Goal: Use online tool/utility: Utilize a website feature to perform a specific function

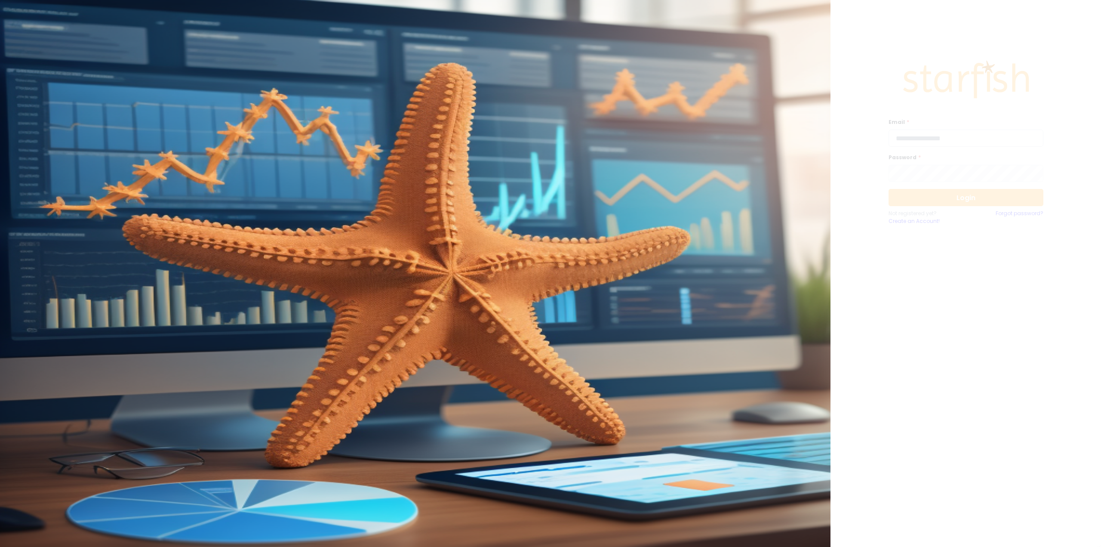
click at [918, 141] on input "email" at bounding box center [966, 137] width 155 height 17
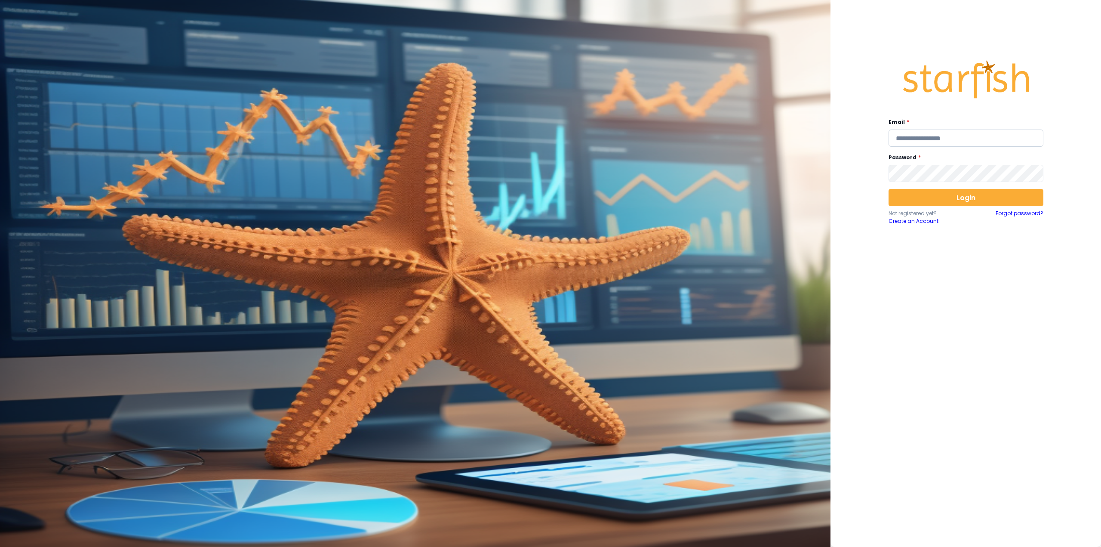
type input "**********"
click at [912, 201] on button "Login" at bounding box center [966, 197] width 155 height 17
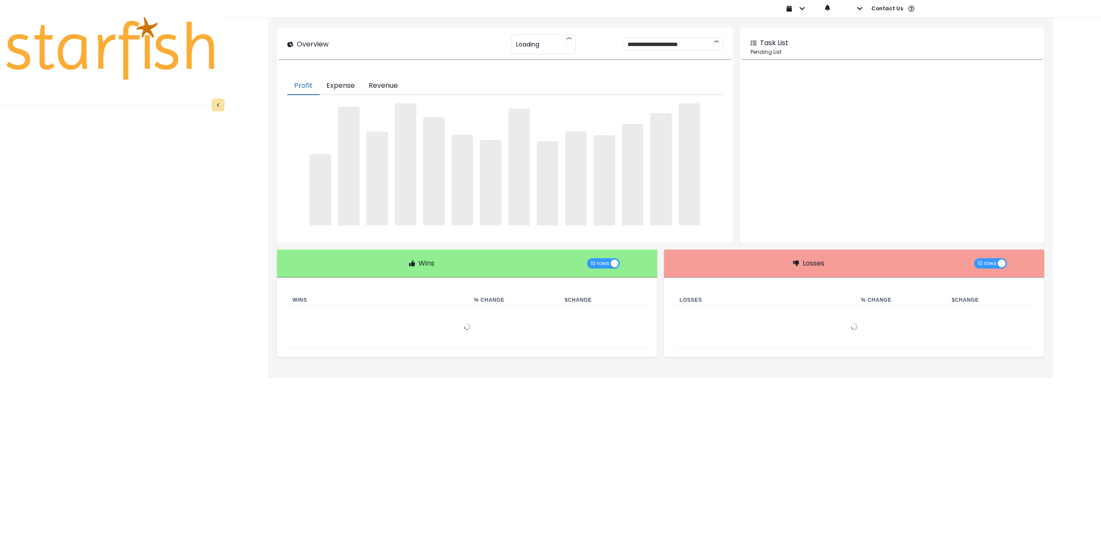
type input "********"
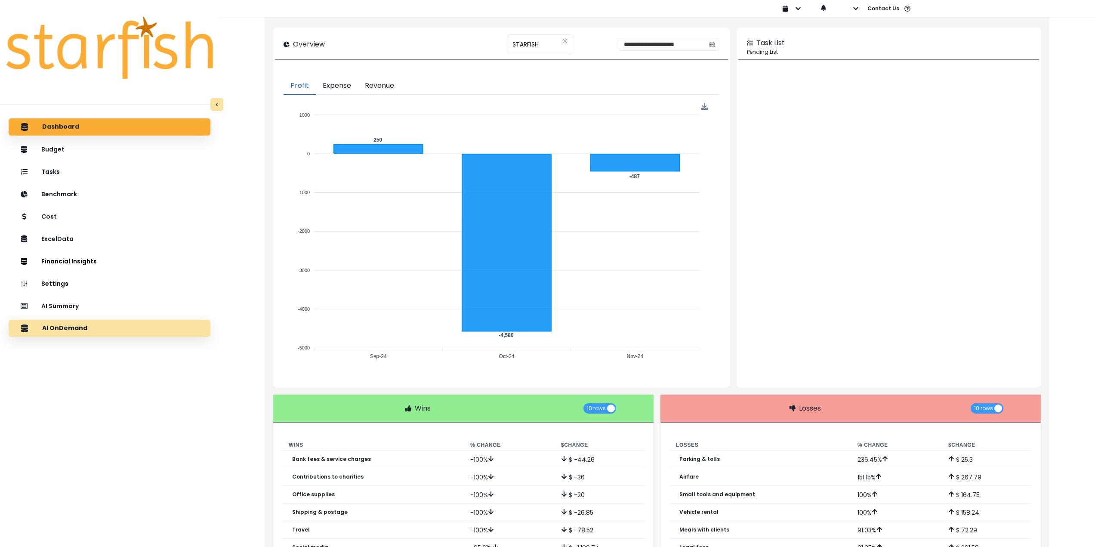
click at [116, 328] on div "AI OnDemand" at bounding box center [109, 328] width 188 height 18
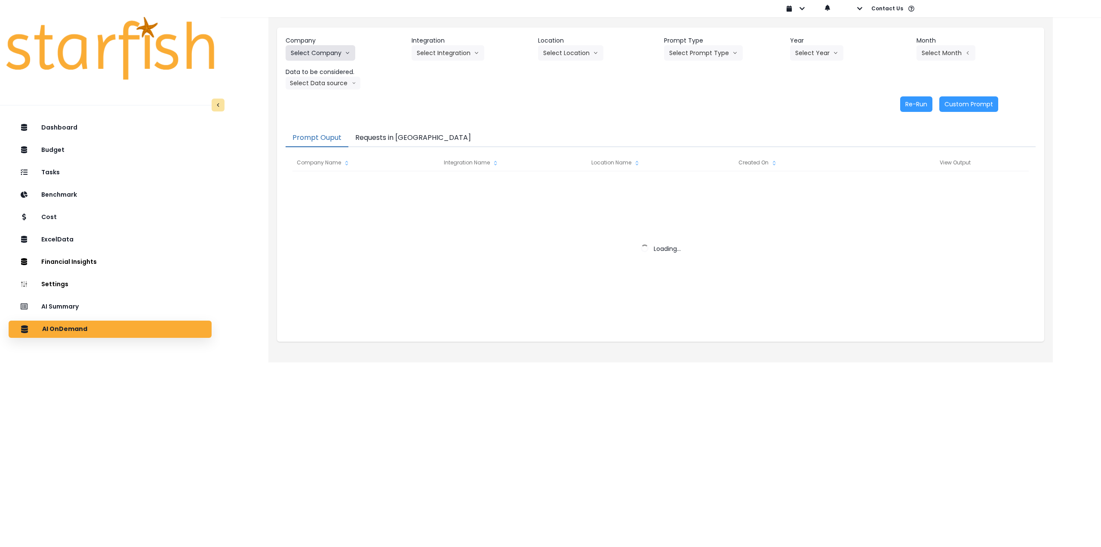
click at [326, 50] on button "Select Company" at bounding box center [321, 52] width 70 height 15
click at [119, 313] on div "AI Summary" at bounding box center [109, 307] width 189 height 18
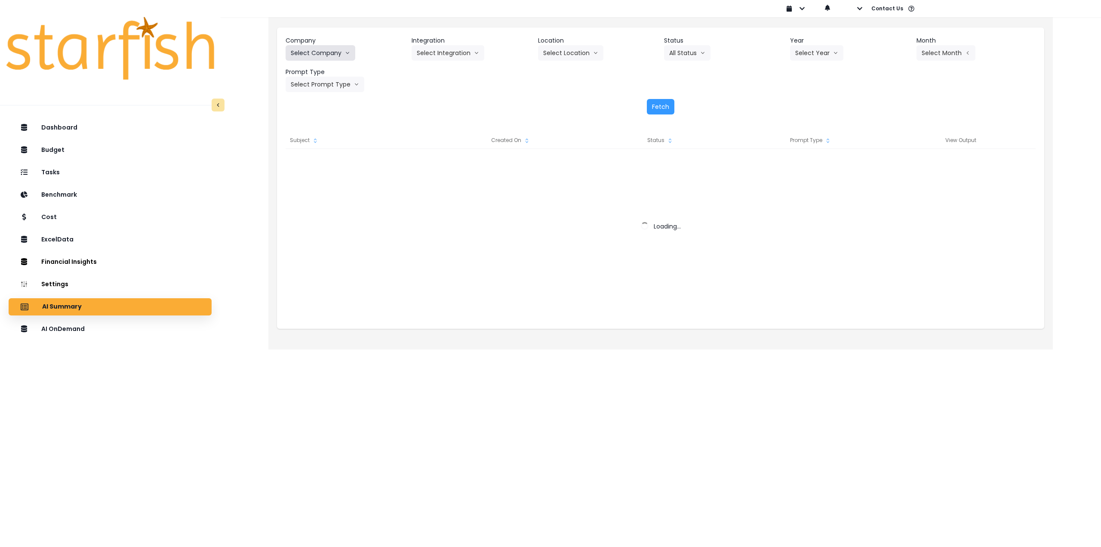
click at [322, 50] on button "Select Company" at bounding box center [321, 52] width 70 height 15
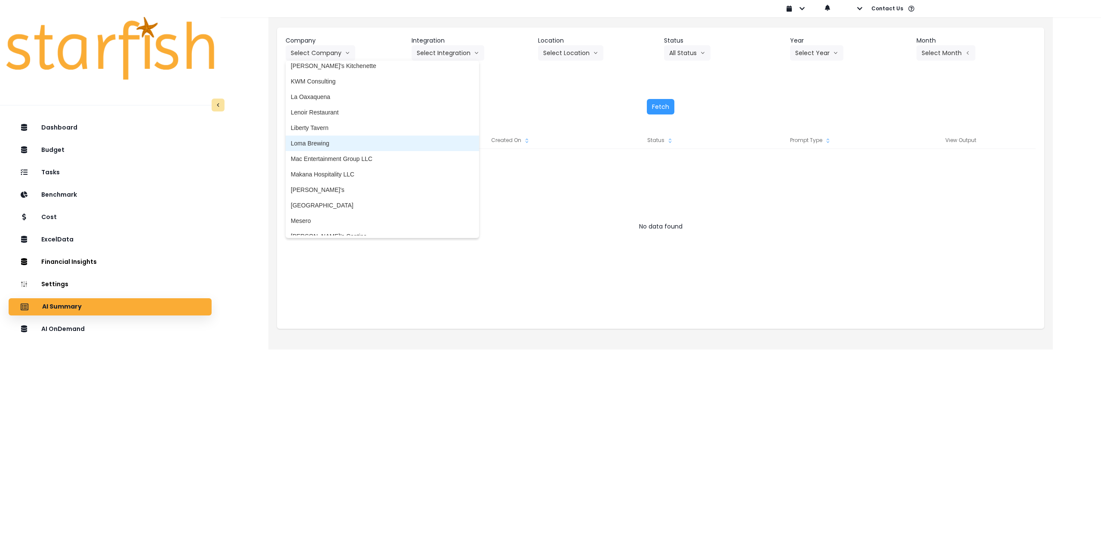
scroll to position [1075, 0]
click at [326, 192] on span "[GEOGRAPHIC_DATA]" at bounding box center [382, 188] width 183 height 9
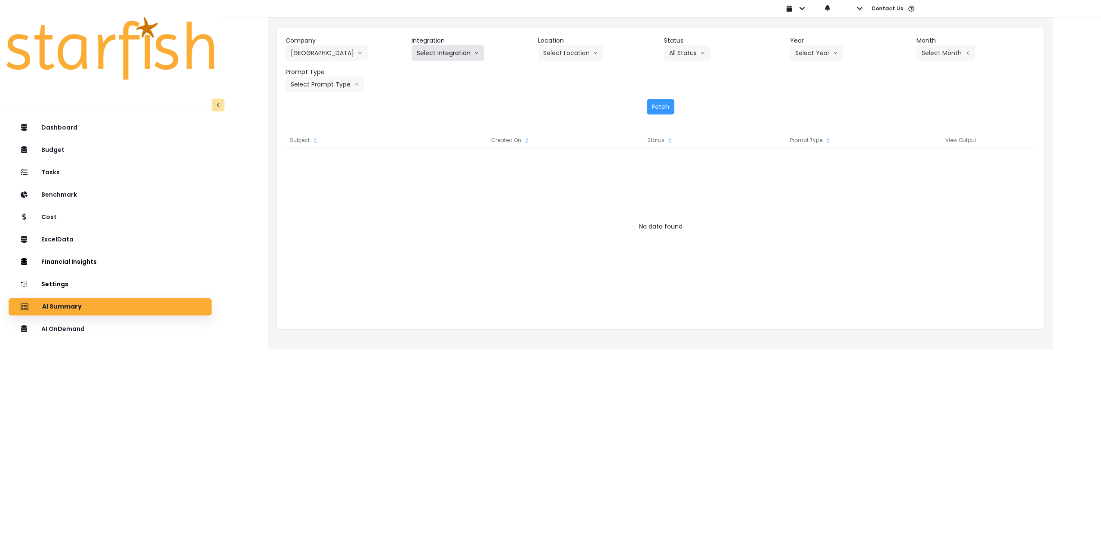
click at [461, 52] on button "Select Integration" at bounding box center [448, 52] width 73 height 15
click at [428, 72] on span "R365" at bounding box center [424, 71] width 14 height 9
click at [817, 54] on button "Select Year" at bounding box center [816, 52] width 53 height 15
drag, startPoint x: 806, startPoint y: 103, endPoint x: 886, endPoint y: 70, distance: 86.0
click at [807, 101] on span "2025" at bounding box center [801, 102] width 13 height 9
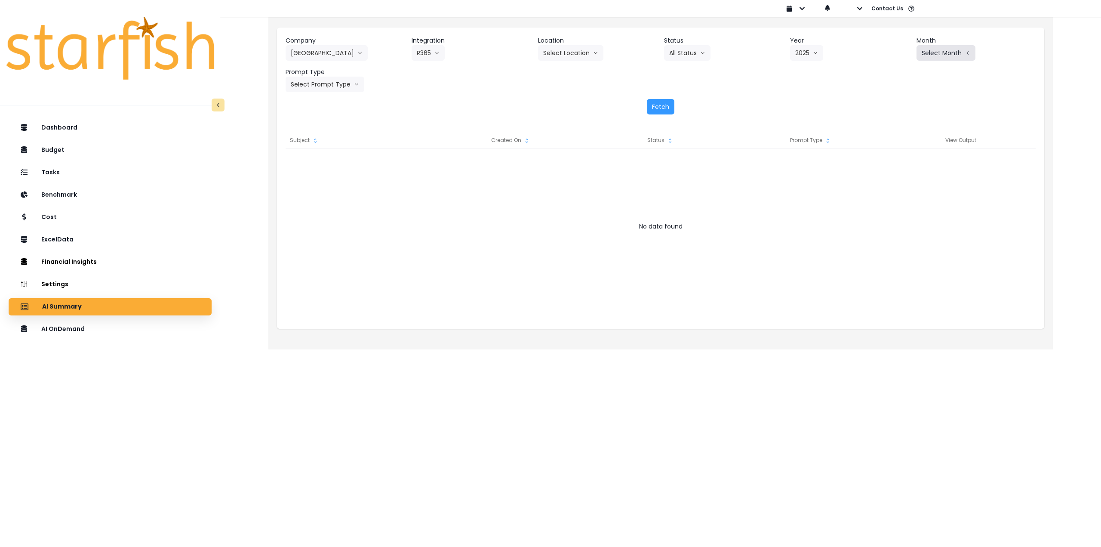
click at [938, 52] on button "Select Month" at bounding box center [946, 52] width 59 height 15
click at [898, 163] on span "Aug" at bounding box center [903, 164] width 17 height 9
click at [330, 81] on button "Select Prompt Type" at bounding box center [325, 84] width 79 height 15
click at [308, 165] on span "Monthly Summary" at bounding box center [315, 164] width 49 height 9
click at [674, 99] on div "Company [GEOGRAPHIC_DATA] Grill 86 Costs Asti Bagel Cafe Balance Grille Bald Gi…" at bounding box center [660, 76] width 767 height 96
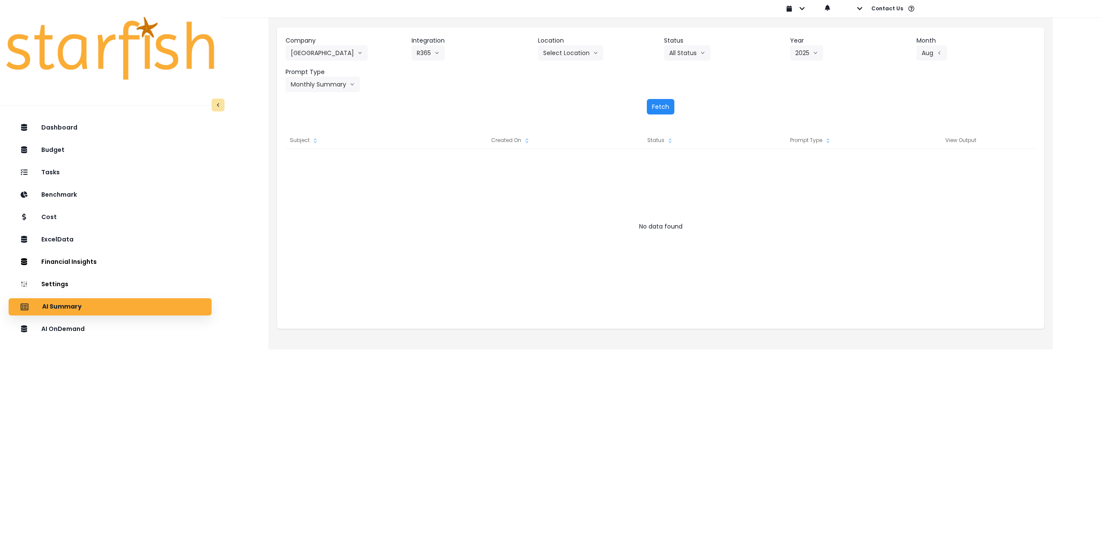
click at [670, 104] on button "Fetch" at bounding box center [661, 106] width 28 height 15
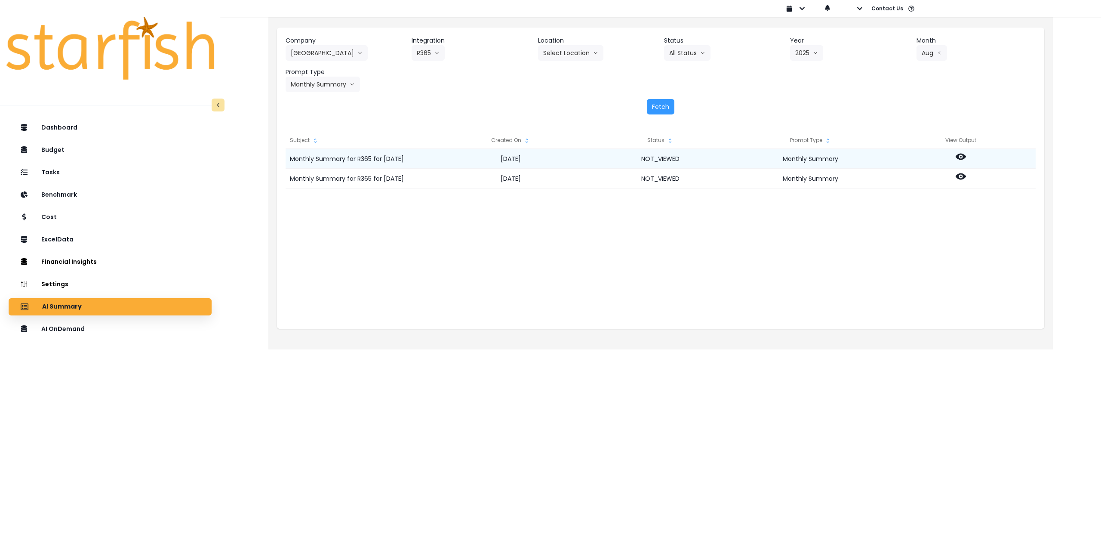
click at [961, 155] on icon at bounding box center [961, 156] width 10 height 10
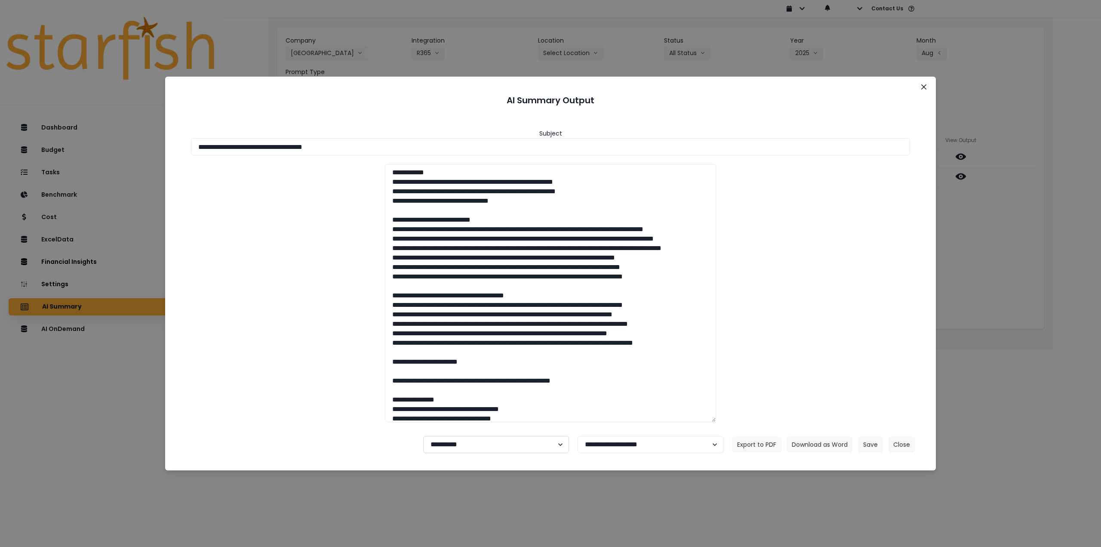
click at [479, 447] on select "**********" at bounding box center [496, 444] width 146 height 17
select select "********"
click at [423, 436] on select "**********" at bounding box center [496, 444] width 146 height 17
click at [871, 444] on button "Save" at bounding box center [870, 444] width 25 height 15
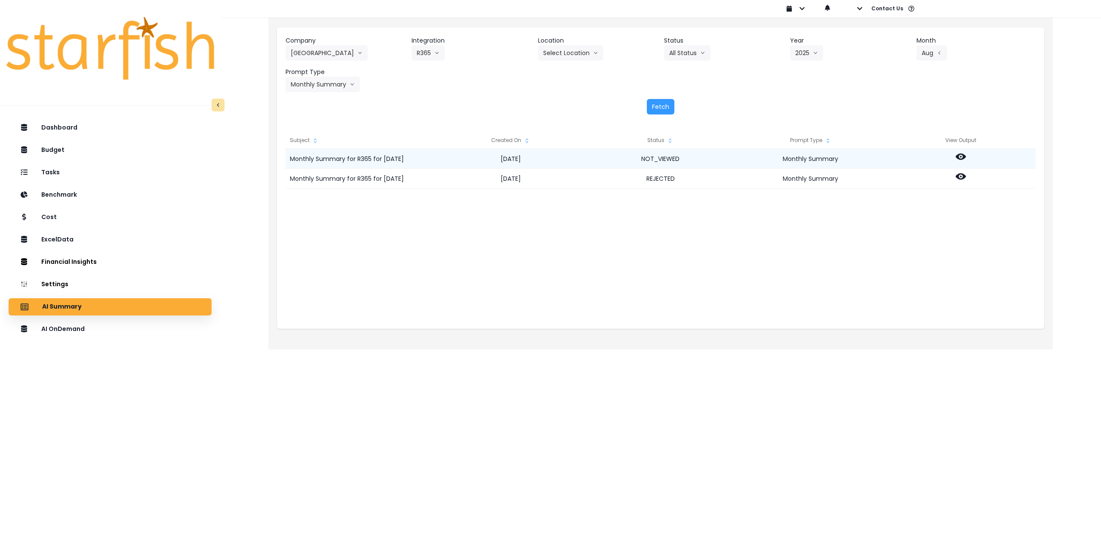
click at [961, 157] on circle at bounding box center [961, 157] width 2 height 2
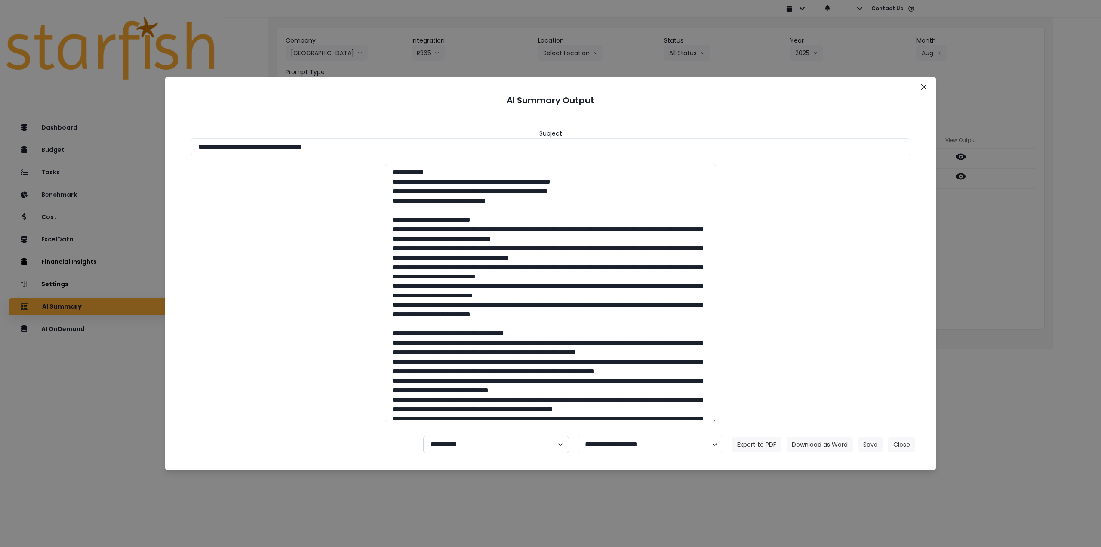
click at [465, 448] on select "**********" at bounding box center [496, 444] width 146 height 17
select select "********"
click at [423, 436] on select "**********" at bounding box center [496, 444] width 146 height 17
click at [870, 446] on button "Save" at bounding box center [870, 444] width 25 height 15
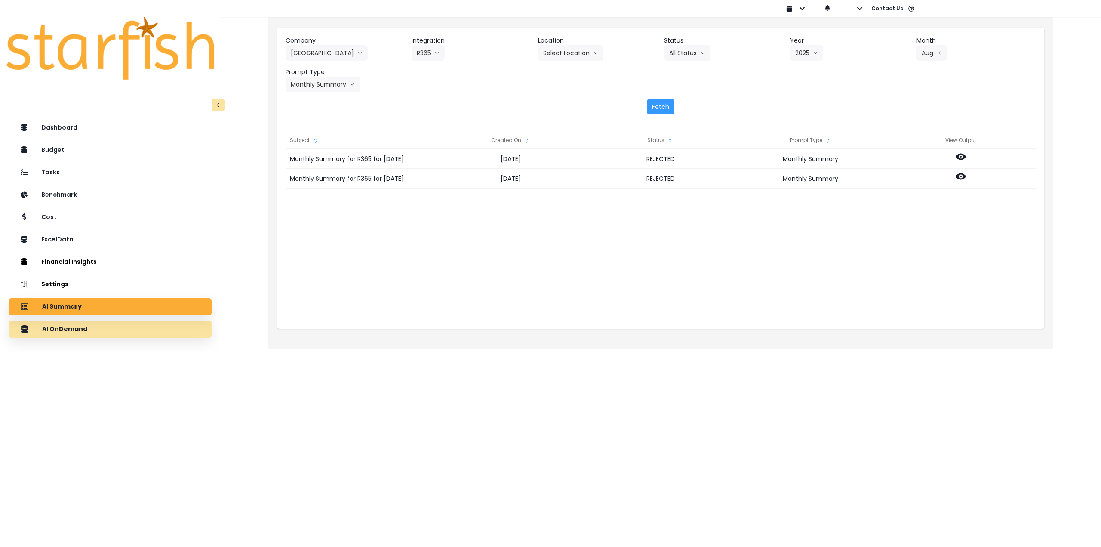
click at [128, 333] on div "AI OnDemand" at bounding box center [109, 329] width 189 height 18
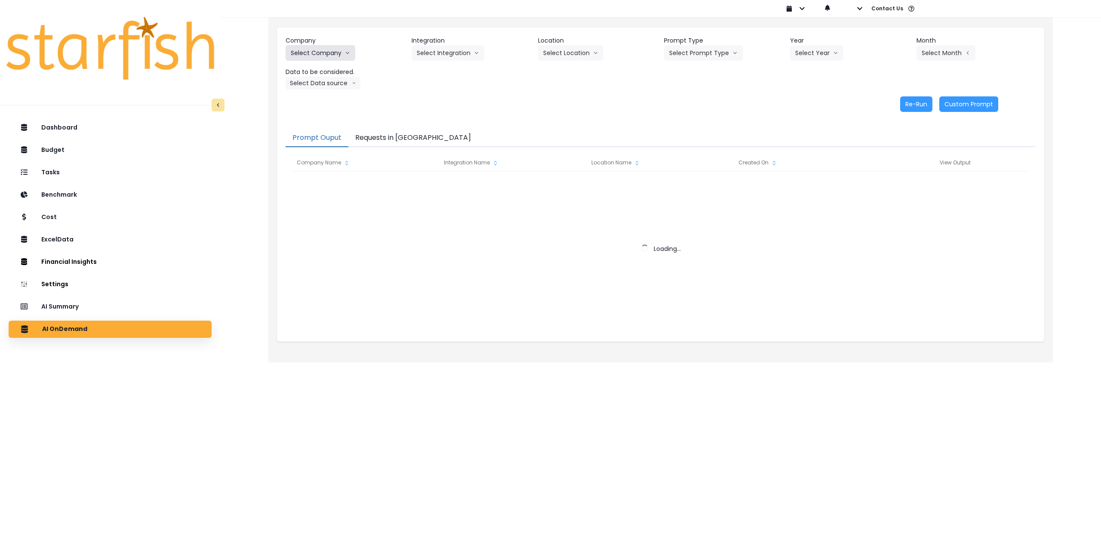
click at [339, 52] on button "Select Company" at bounding box center [321, 52] width 70 height 15
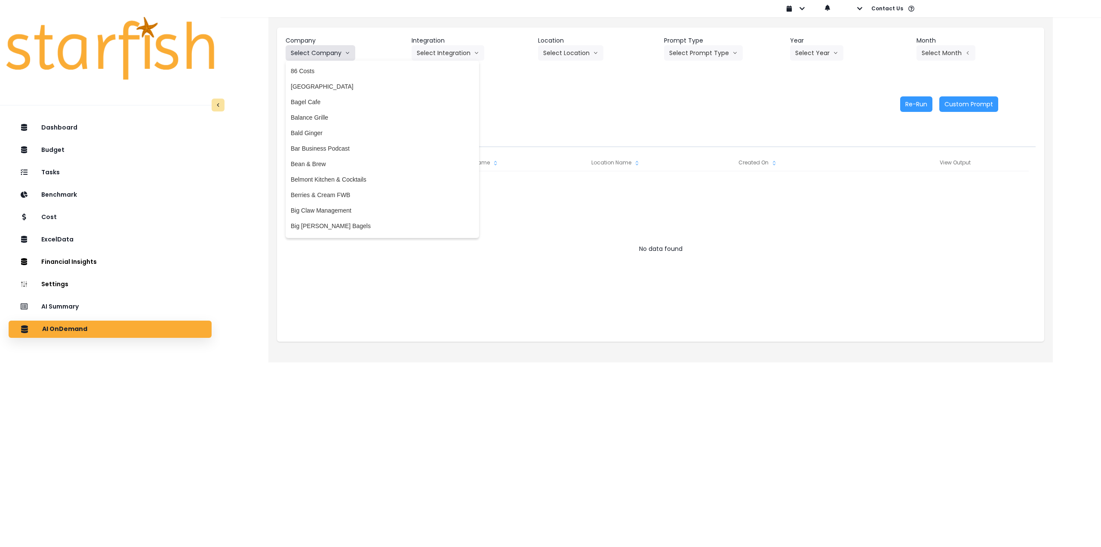
click at [327, 55] on button "Select Company" at bounding box center [321, 52] width 70 height 15
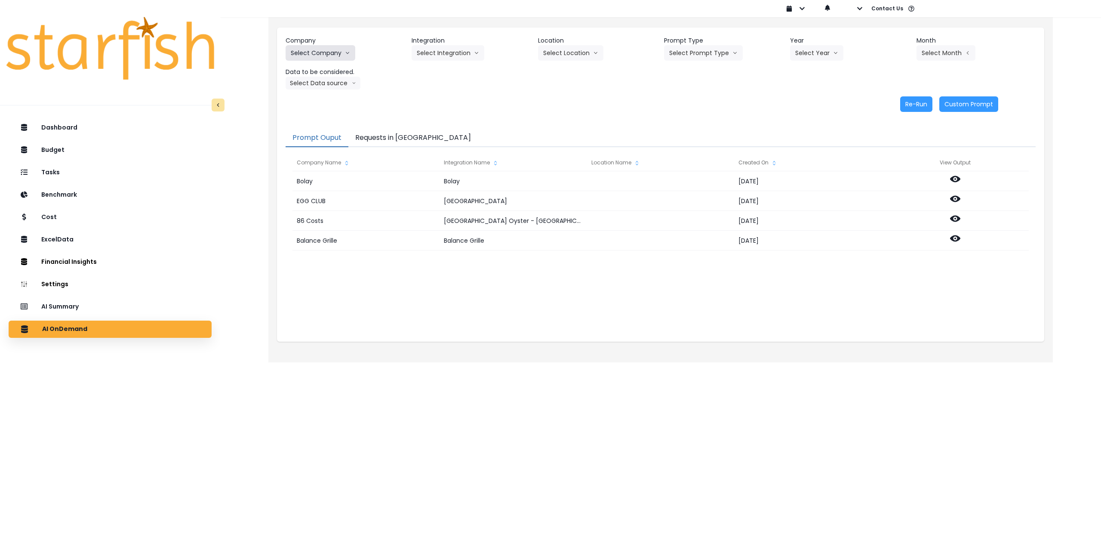
click at [329, 52] on button "Select Company" at bounding box center [321, 52] width 70 height 15
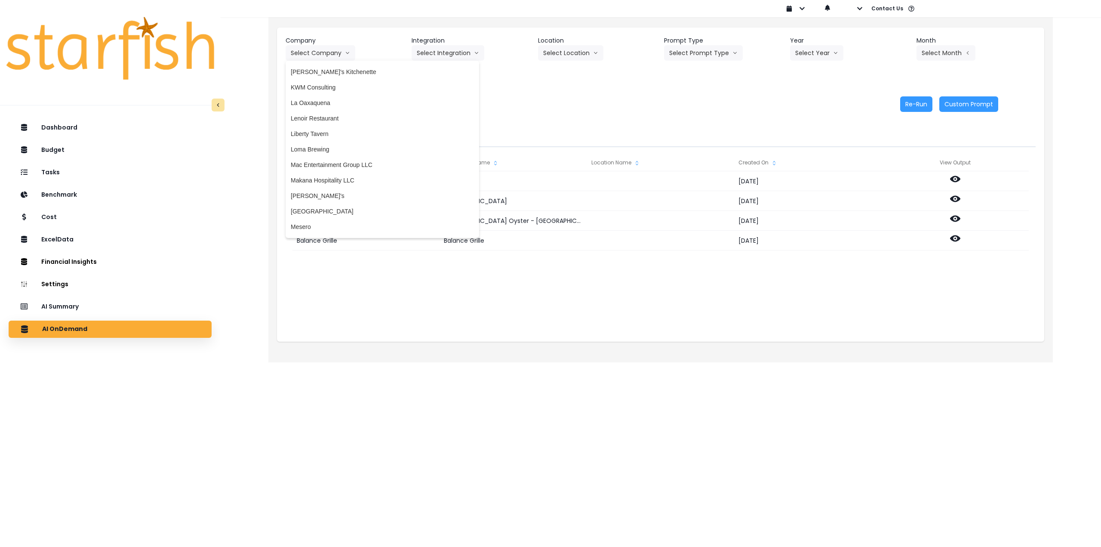
scroll to position [1119, 0]
click at [331, 144] on span "[GEOGRAPHIC_DATA]" at bounding box center [382, 145] width 183 height 9
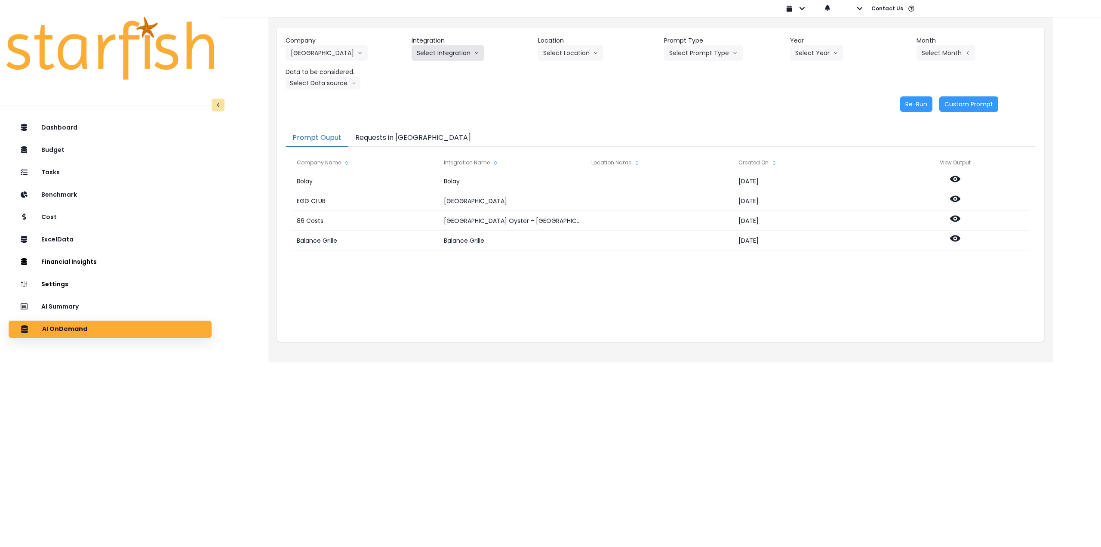
click at [452, 54] on button "Select Integration" at bounding box center [448, 52] width 73 height 15
click at [422, 71] on span "R365" at bounding box center [424, 71] width 14 height 9
click at [554, 52] on button "Select Location" at bounding box center [570, 52] width 65 height 15
click at [553, 72] on span "All Locations" at bounding box center [560, 71] width 34 height 9
click at [692, 45] on header "Prompt Type" at bounding box center [723, 40] width 119 height 9
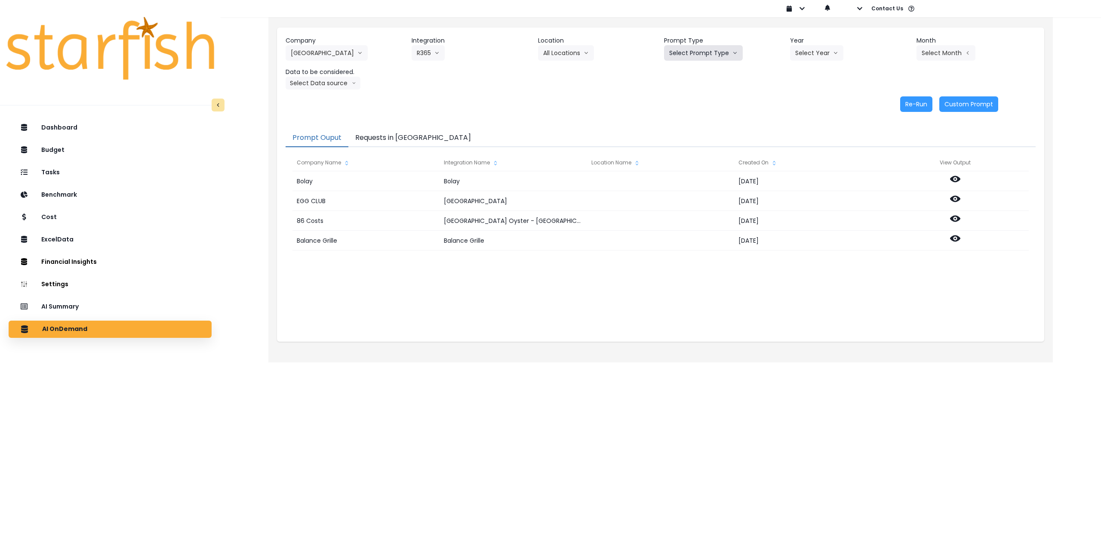
click at [699, 52] on button "Select Prompt Type" at bounding box center [703, 52] width 79 height 15
click at [688, 117] on span "Monthly Summary" at bounding box center [693, 117] width 49 height 9
click at [817, 59] on button "Select Year" at bounding box center [816, 52] width 53 height 15
click at [806, 105] on span "2025" at bounding box center [801, 102] width 13 height 9
click at [924, 51] on button "Select Month" at bounding box center [946, 52] width 59 height 15
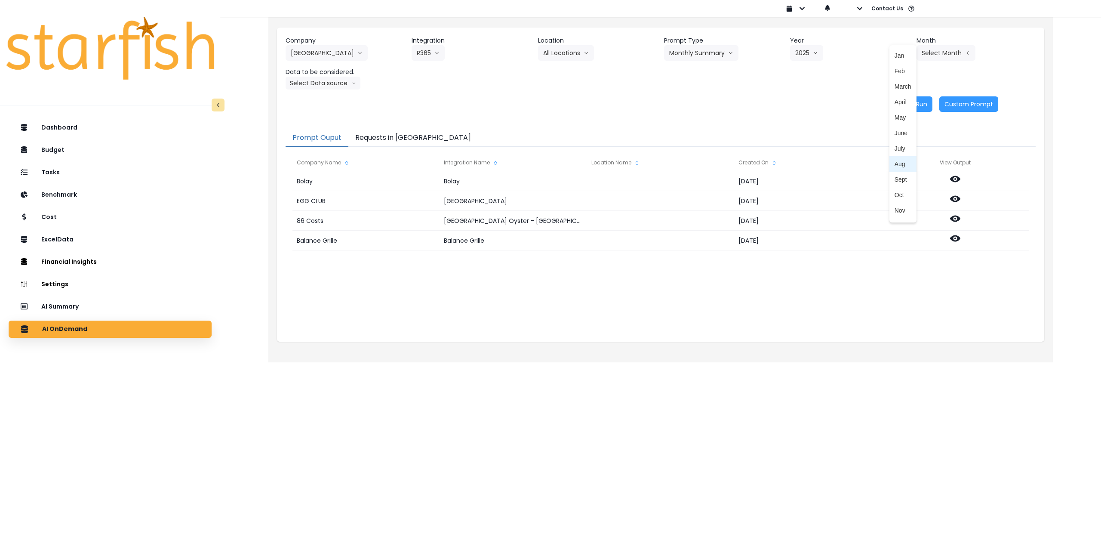
click at [902, 159] on li "Aug" at bounding box center [903, 163] width 27 height 15
click at [323, 82] on button "Select Data source" at bounding box center [323, 83] width 75 height 13
click at [321, 98] on span "Comparison overtime" at bounding box center [319, 100] width 57 height 9
click at [924, 101] on button "Re-Run" at bounding box center [916, 103] width 32 height 15
click at [349, 83] on button "Comparison overtime" at bounding box center [327, 83] width 83 height 13
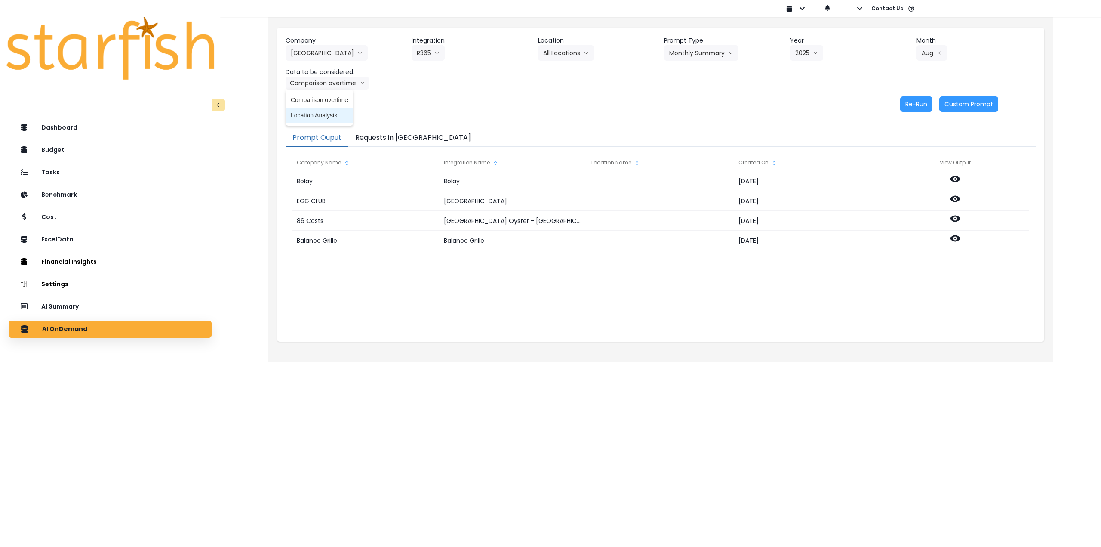
click at [329, 117] on span "Location Analysis" at bounding box center [319, 115] width 57 height 9
click at [914, 99] on button "Re-Run" at bounding box center [916, 103] width 32 height 15
click at [311, 49] on button "[GEOGRAPHIC_DATA]" at bounding box center [327, 52] width 82 height 15
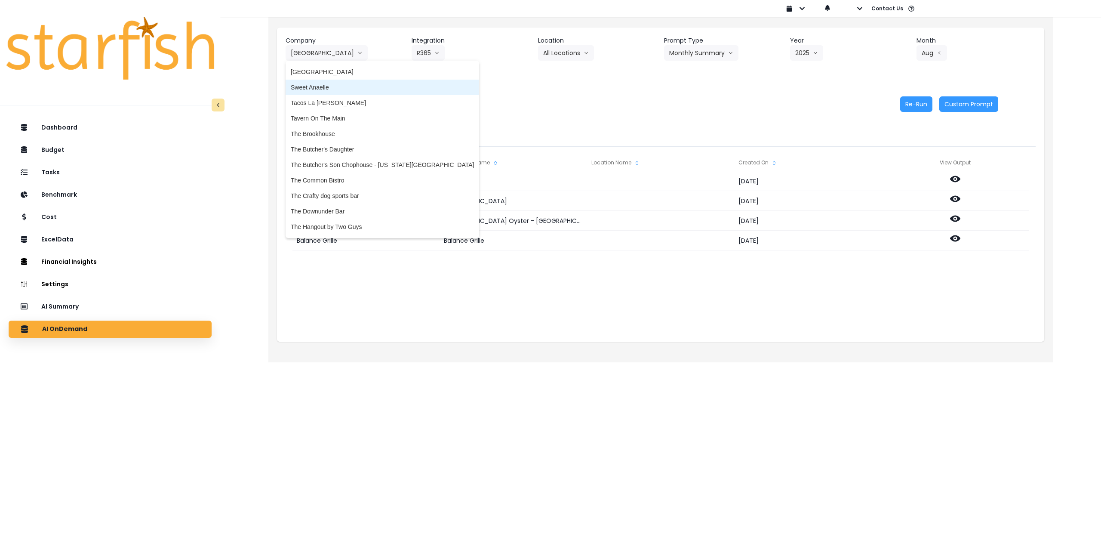
scroll to position [1807, 0]
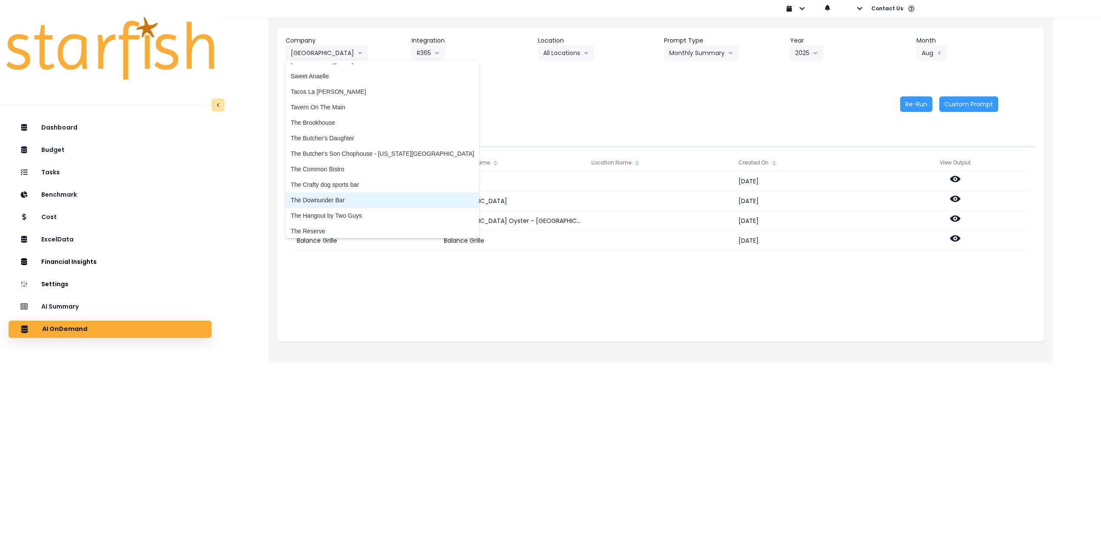
click at [360, 198] on span "The Downunder Bar" at bounding box center [382, 200] width 183 height 9
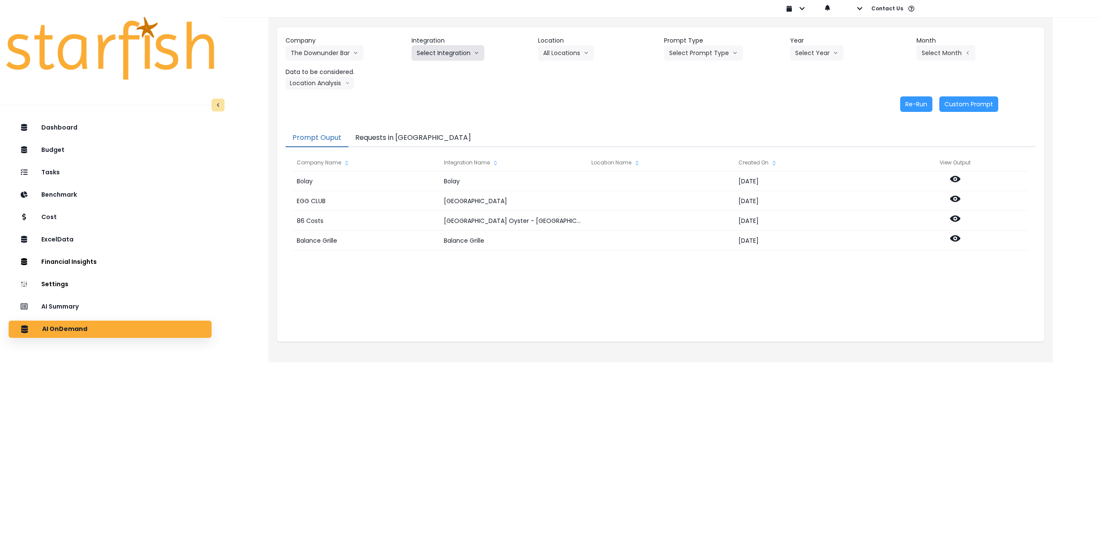
click at [447, 53] on button "Select Integration" at bounding box center [448, 52] width 73 height 15
click at [435, 69] on span "The Downunder Bar" at bounding box center [444, 71] width 54 height 9
click at [557, 55] on button "Select Location" at bounding box center [570, 52] width 65 height 15
drag, startPoint x: 564, startPoint y: 74, endPoint x: 648, endPoint y: 69, distance: 84.5
click at [565, 74] on span "All Locations" at bounding box center [560, 71] width 34 height 9
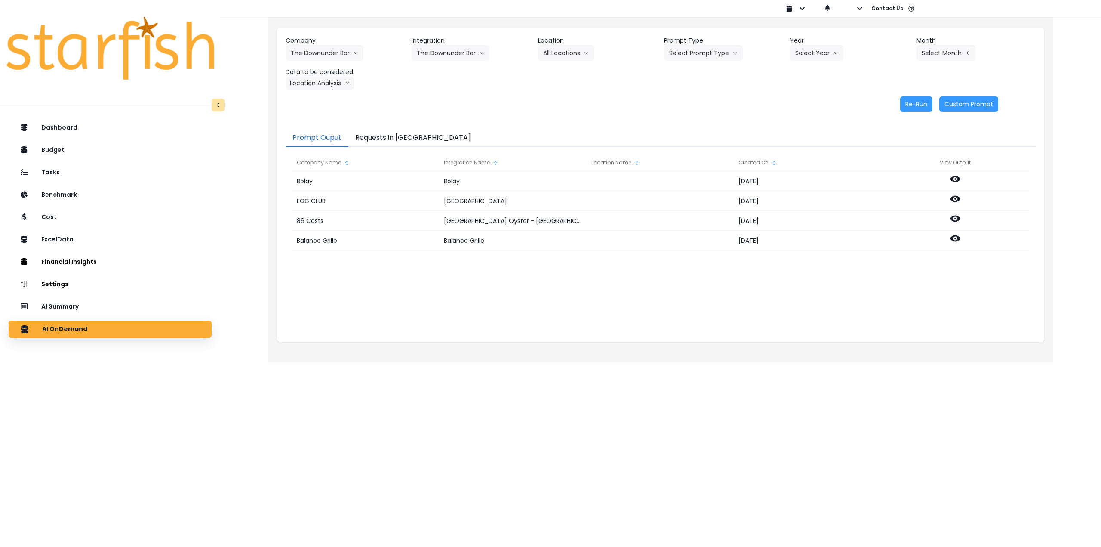
click at [700, 61] on div "Company The Downunder Bar 86 Costs Asti Bagel Cafe Balance Grille Bald Ginger B…" at bounding box center [661, 62] width 750 height 53
click at [702, 54] on button "Select Prompt Type" at bounding box center [703, 52] width 79 height 15
click at [695, 115] on span "Monthly Summary" at bounding box center [693, 117] width 49 height 9
click at [809, 55] on button "Select Year" at bounding box center [816, 52] width 53 height 15
drag, startPoint x: 805, startPoint y: 103, endPoint x: 816, endPoint y: 102, distance: 10.8
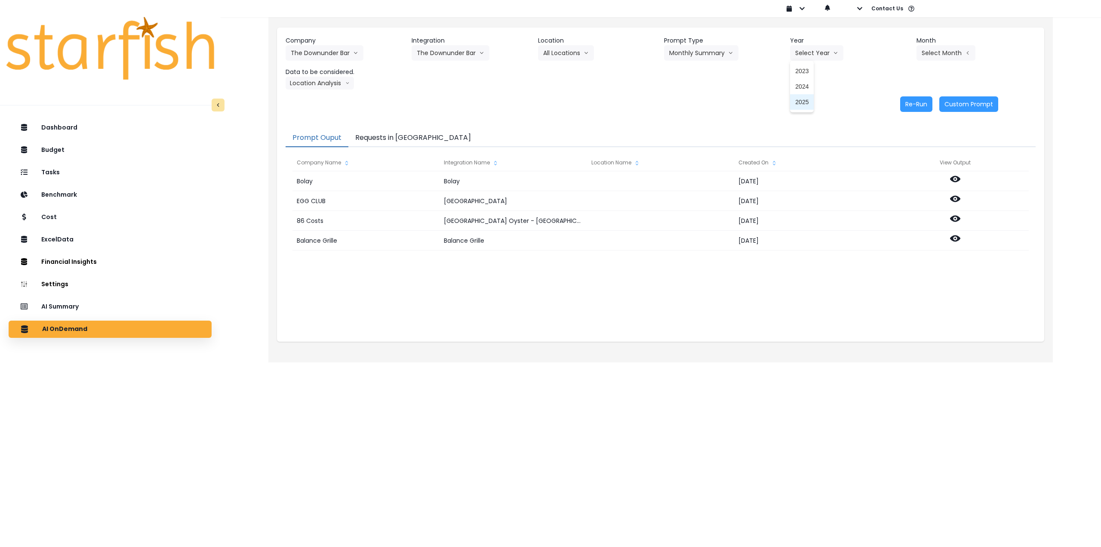
click at [805, 103] on span "2025" at bounding box center [801, 102] width 13 height 9
click at [958, 51] on button "Select Month" at bounding box center [946, 52] width 59 height 15
click at [899, 161] on span "Aug" at bounding box center [903, 164] width 17 height 9
click at [326, 86] on button "Location Analysis" at bounding box center [320, 83] width 68 height 13
click at [317, 115] on span "Location Analysis" at bounding box center [319, 115] width 57 height 9
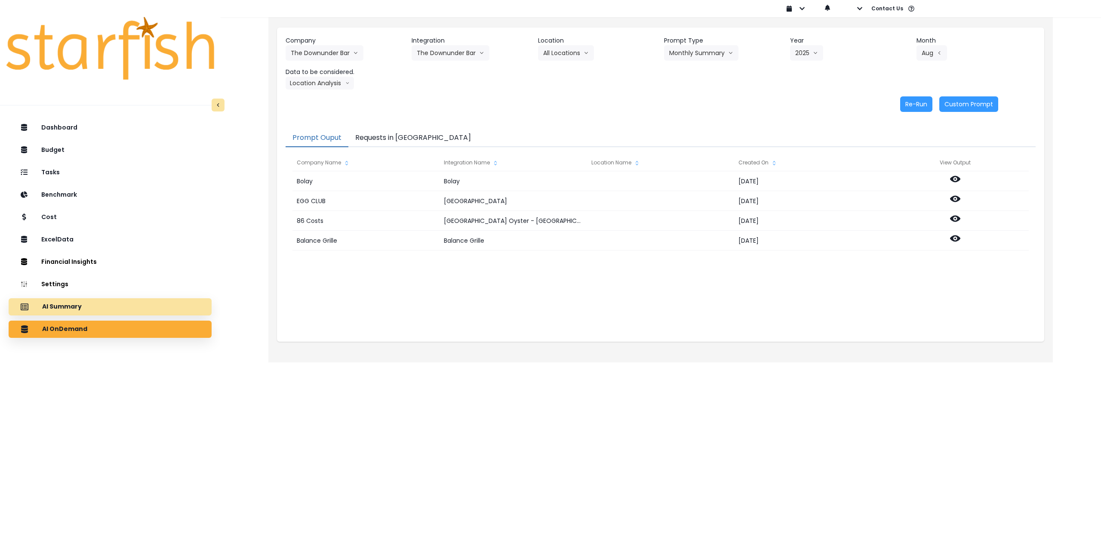
click at [110, 305] on div "AI Summary" at bounding box center [109, 307] width 189 height 18
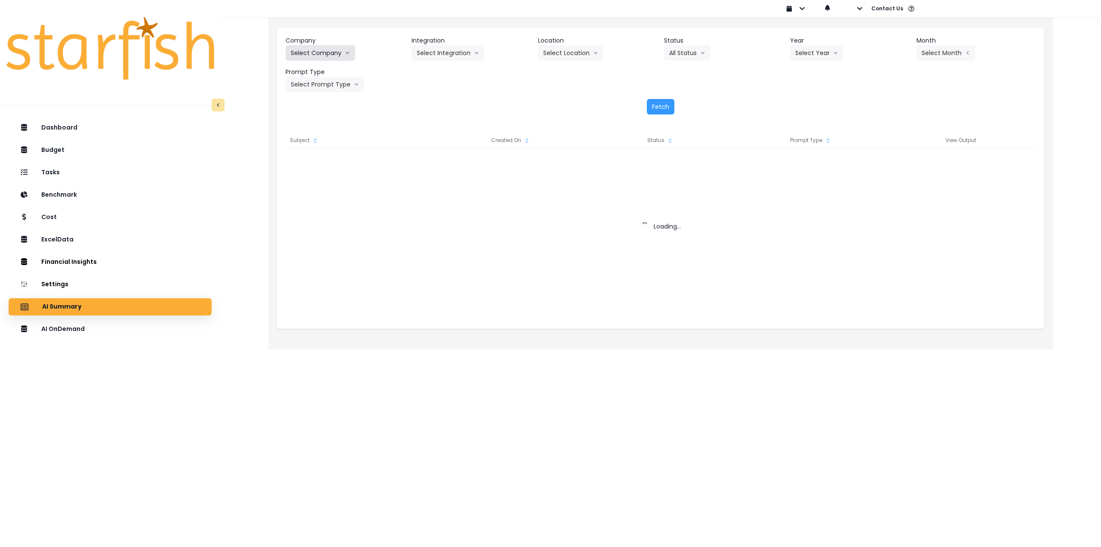
click at [317, 49] on button "Select Company" at bounding box center [321, 52] width 70 height 15
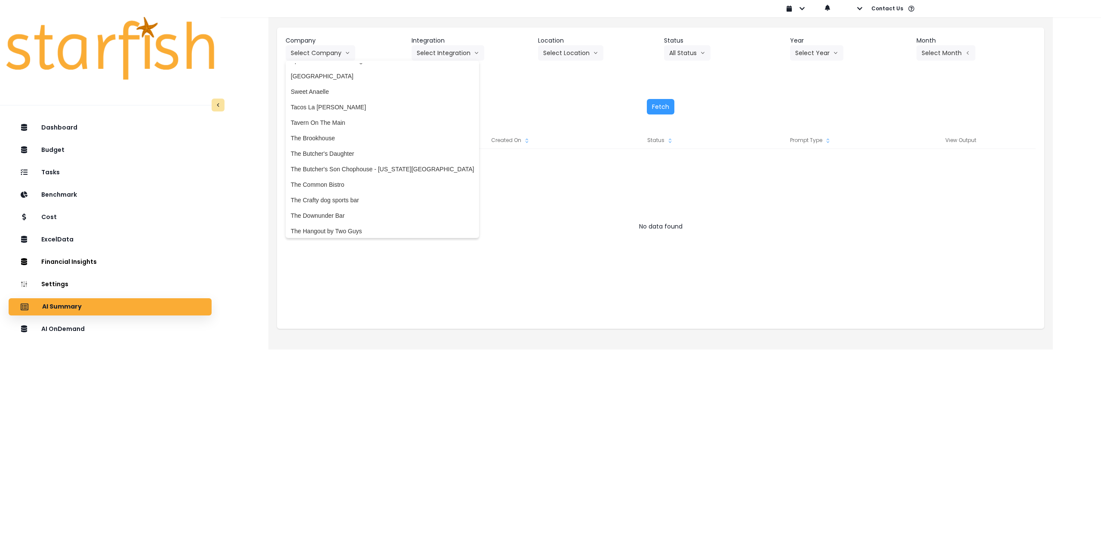
scroll to position [1809, 0]
click at [364, 197] on span "The Downunder Bar" at bounding box center [382, 198] width 183 height 9
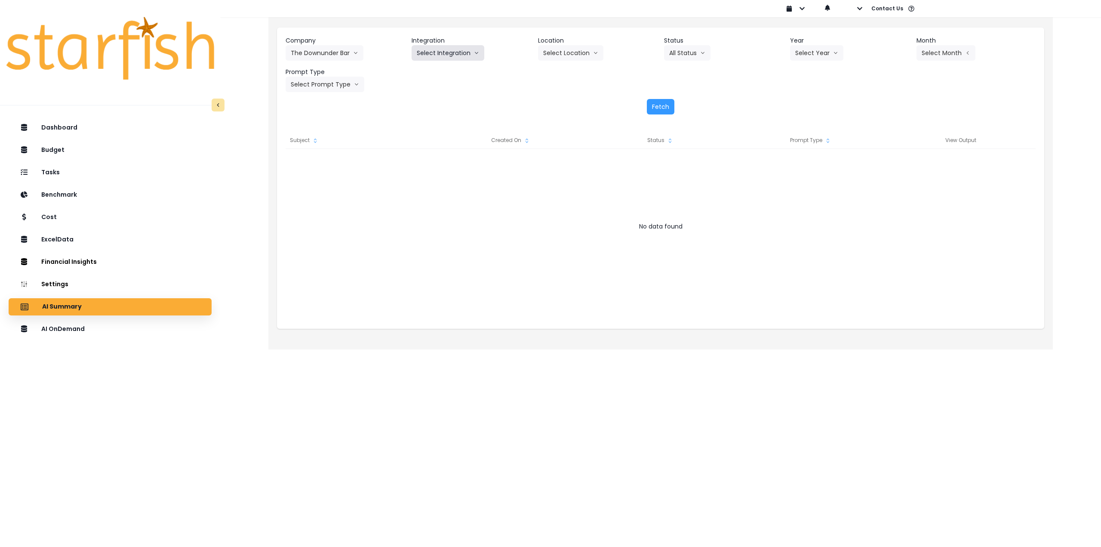
click at [464, 49] on button "Select Integration" at bounding box center [448, 52] width 73 height 15
drag, startPoint x: 443, startPoint y: 70, endPoint x: 506, endPoint y: 65, distance: 63.5
click at [443, 71] on span "The Downunder Bar" at bounding box center [444, 71] width 54 height 9
click at [566, 55] on button "Select Location" at bounding box center [570, 52] width 65 height 15
click at [562, 74] on span "All Locations" at bounding box center [560, 71] width 34 height 9
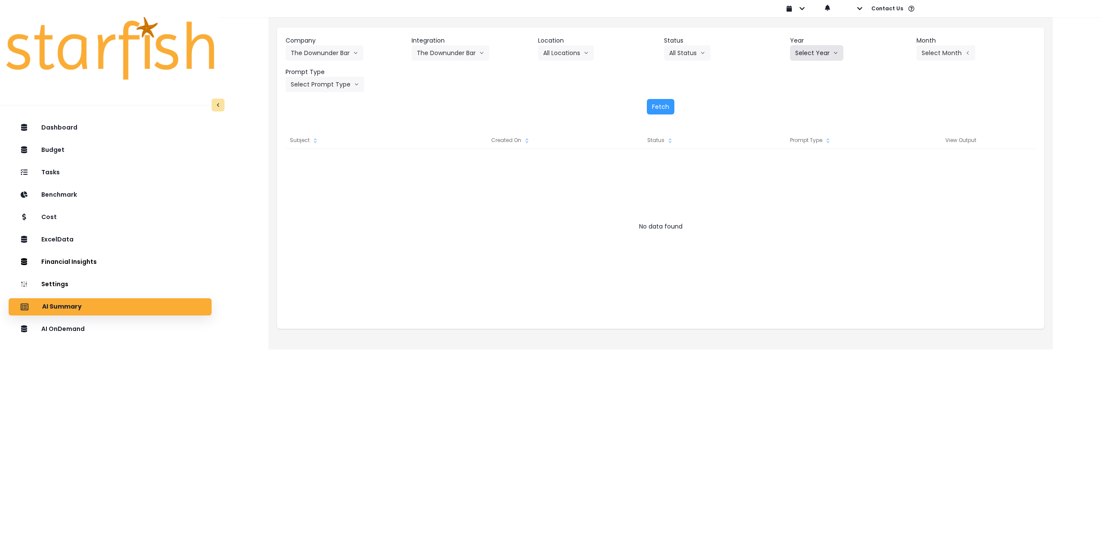
click at [802, 55] on button "Select Year" at bounding box center [816, 52] width 53 height 15
drag, startPoint x: 804, startPoint y: 104, endPoint x: 877, endPoint y: 78, distance: 77.1
click at [804, 104] on span "2025" at bounding box center [801, 102] width 13 height 9
click at [942, 50] on button "Select Month" at bounding box center [946, 52] width 59 height 15
click at [898, 159] on li "Aug" at bounding box center [903, 163] width 27 height 15
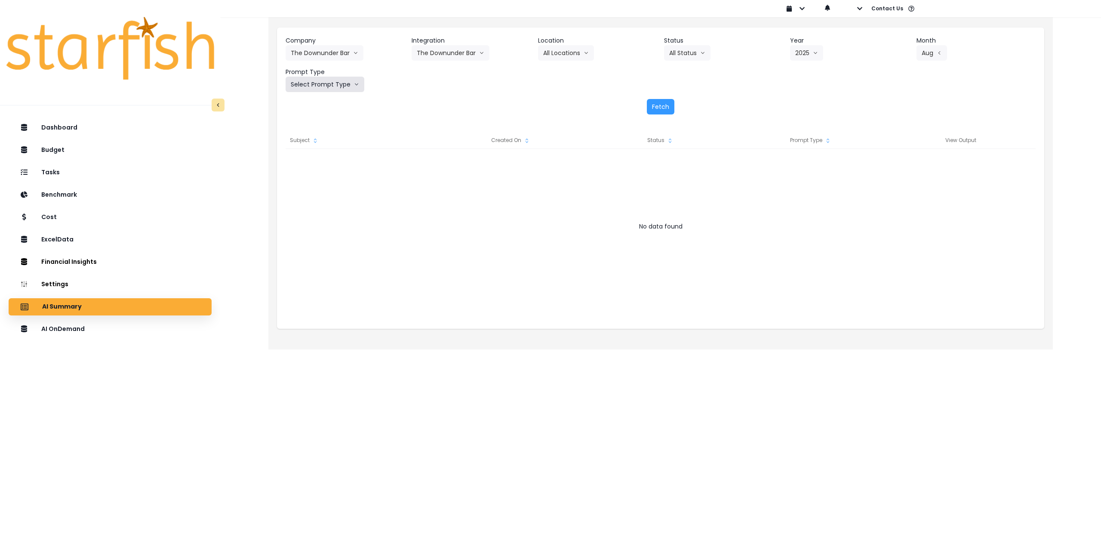
click at [344, 88] on button "Select Prompt Type" at bounding box center [325, 84] width 79 height 15
click at [322, 168] on span "Monthly Summary" at bounding box center [315, 164] width 49 height 9
click at [669, 118] on div "Company The Downunder Bar 86 Costs Asti Bagel Cafe Balance Grille Bald Ginger B…" at bounding box center [660, 76] width 767 height 96
click at [667, 110] on button "Fetch" at bounding box center [661, 106] width 28 height 15
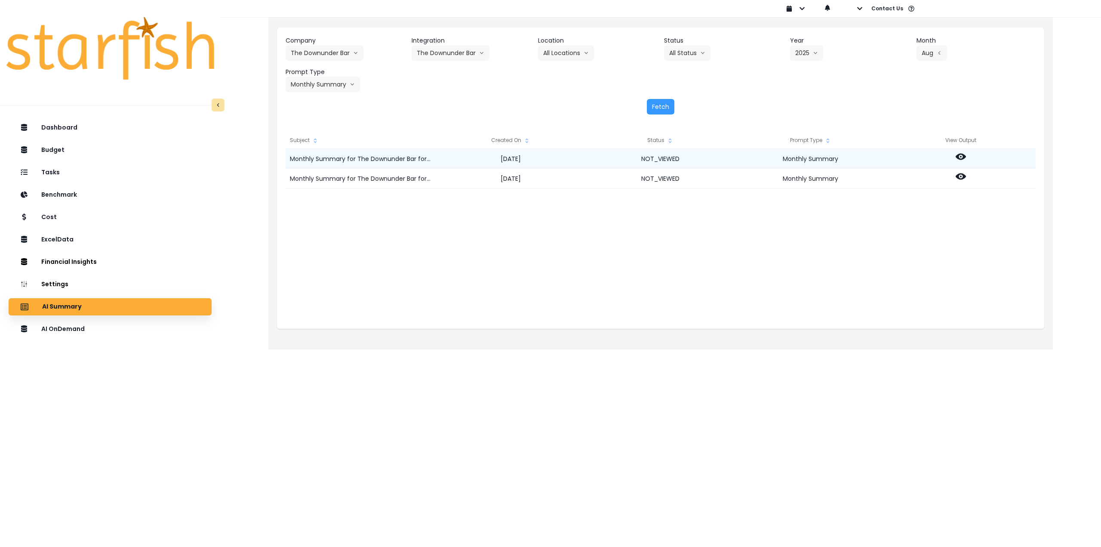
click at [962, 154] on icon at bounding box center [961, 157] width 10 height 6
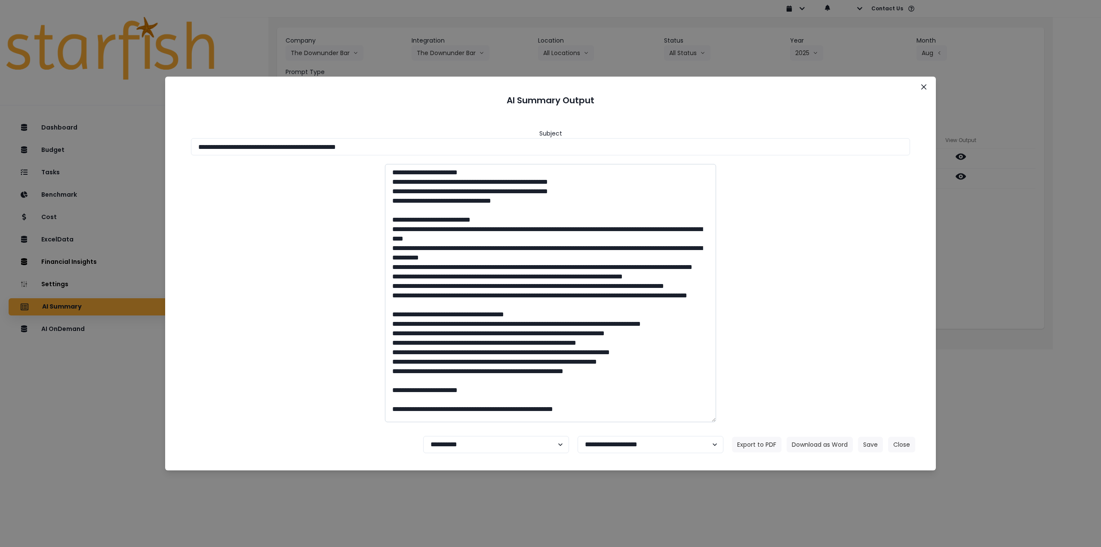
drag, startPoint x: 275, startPoint y: 146, endPoint x: 542, endPoint y: 193, distance: 270.3
click at [465, 145] on input "**********" at bounding box center [550, 146] width 719 height 17
click at [813, 442] on button "Download as Word" at bounding box center [820, 444] width 66 height 15
click at [1001, 210] on div "**********" at bounding box center [550, 273] width 1101 height 547
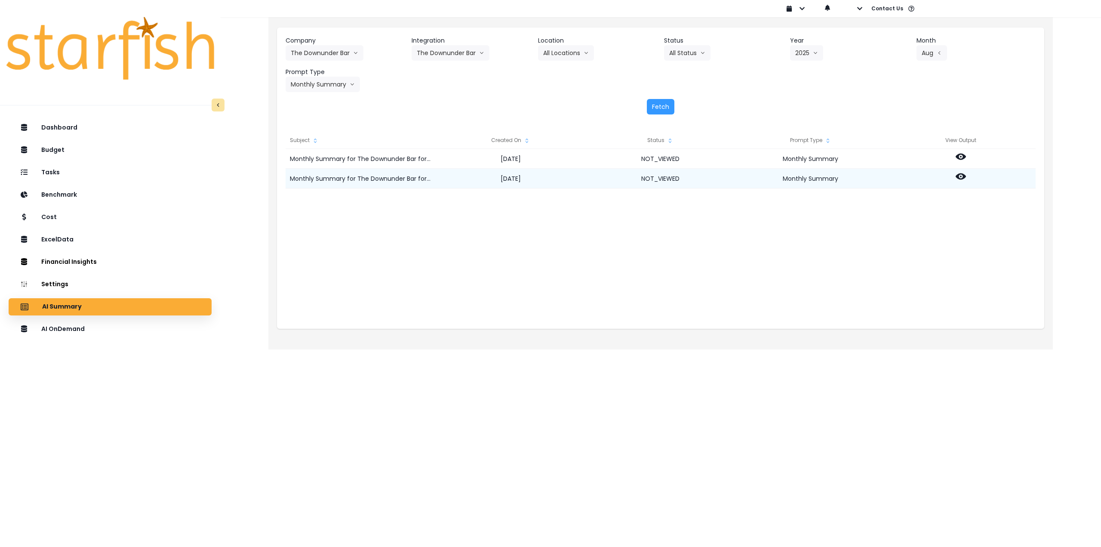
click at [963, 175] on icon at bounding box center [961, 176] width 10 height 6
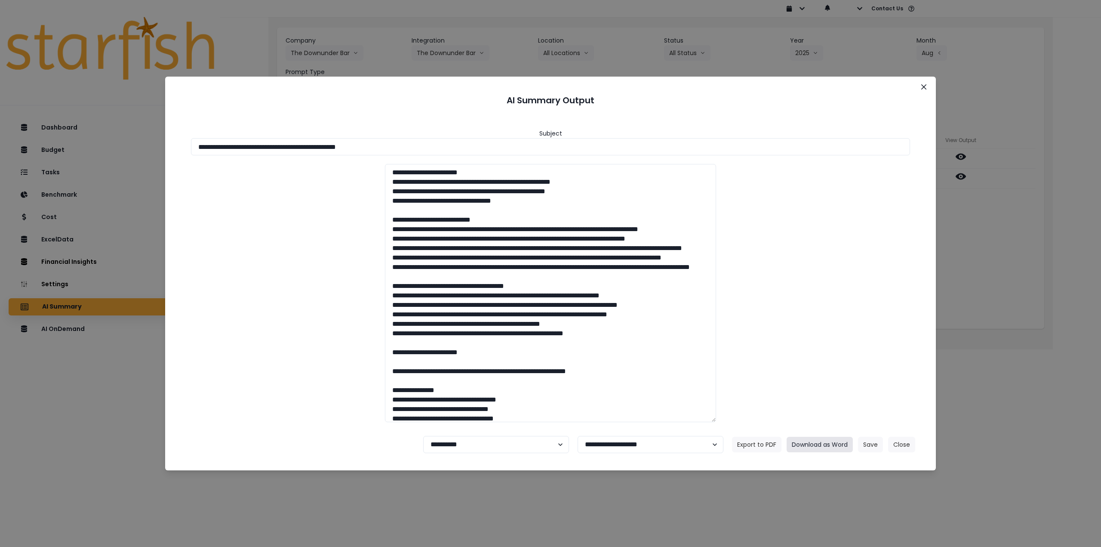
click at [812, 444] on button "Download as Word" at bounding box center [820, 444] width 66 height 15
click at [482, 443] on select "**********" at bounding box center [496, 444] width 146 height 17
select select "********"
click at [423, 436] on select "**********" at bounding box center [496, 444] width 146 height 17
click at [871, 447] on button "Save" at bounding box center [870, 444] width 25 height 15
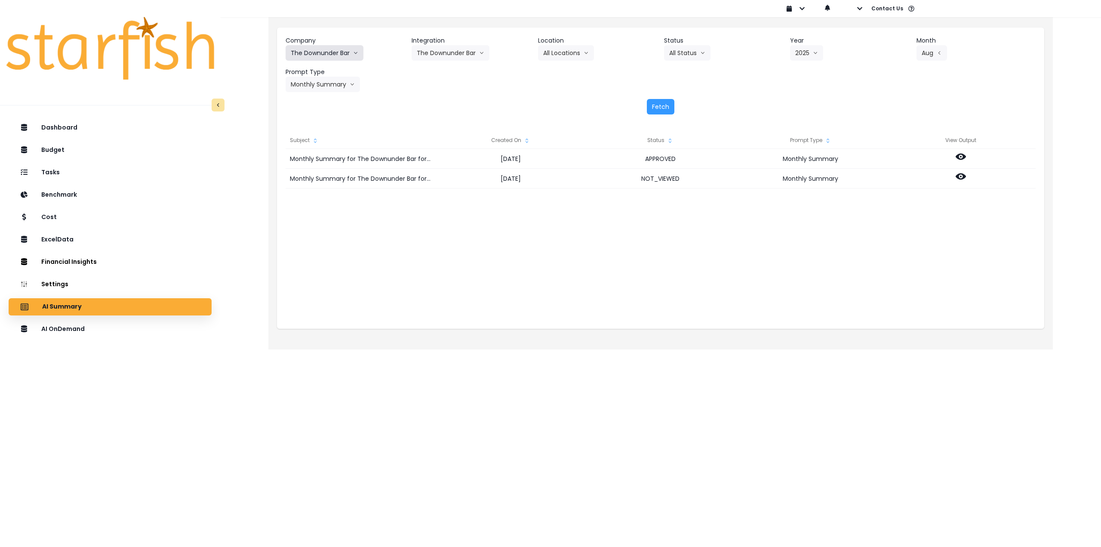
click at [326, 54] on button "The Downunder Bar" at bounding box center [325, 52] width 78 height 15
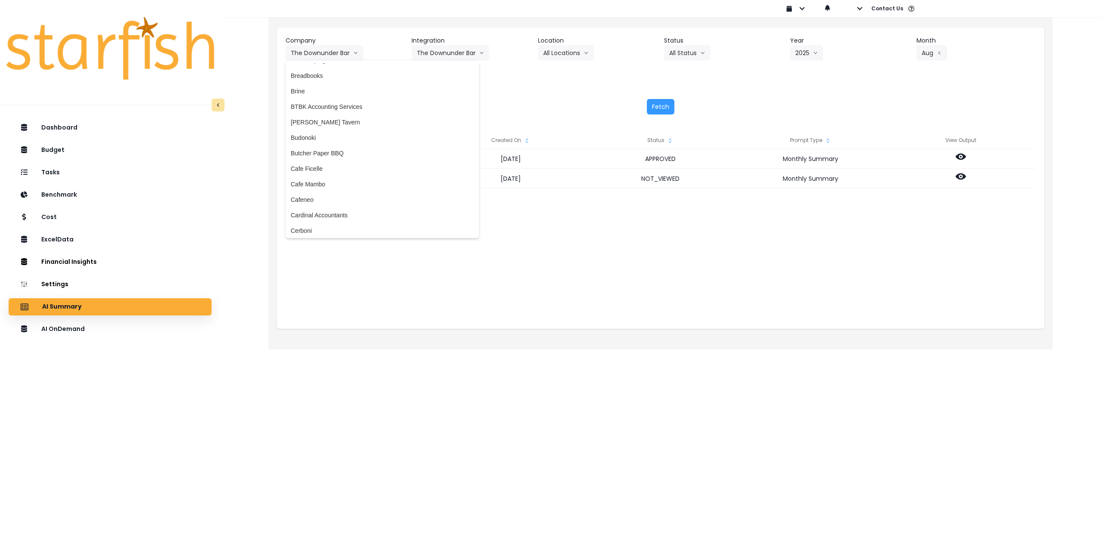
scroll to position [303, 0]
click at [327, 123] on span "[PERSON_NAME] Tavern" at bounding box center [382, 124] width 183 height 9
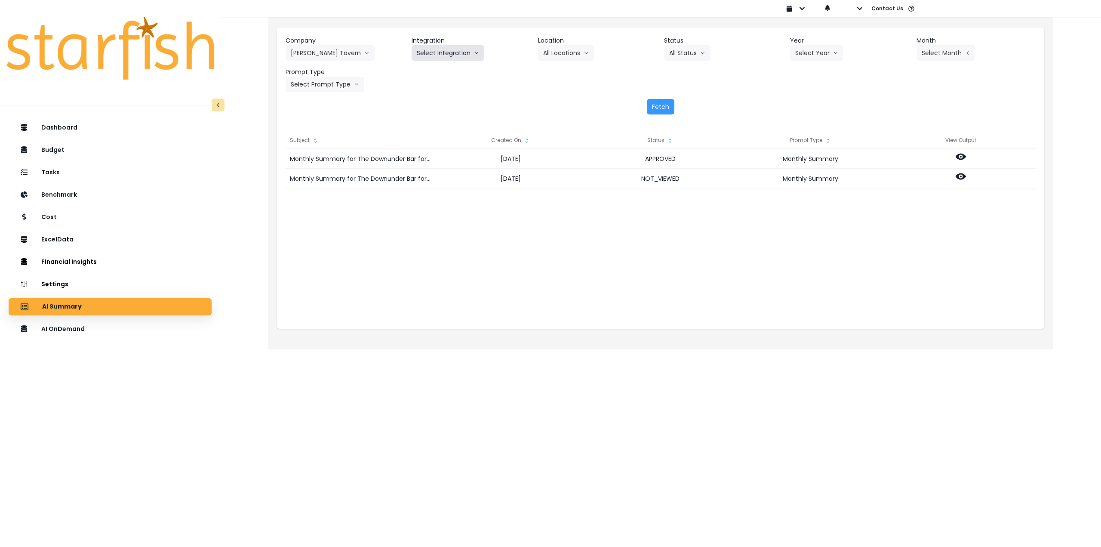
click at [443, 55] on button "Select Integration" at bounding box center [448, 52] width 73 height 15
click at [438, 71] on span "[PERSON_NAME]" at bounding box center [441, 71] width 49 height 9
click at [569, 50] on button "Select Location" at bounding box center [570, 52] width 65 height 15
click at [553, 72] on span "All Locations" at bounding box center [560, 71] width 34 height 9
click at [946, 51] on button "Select Month" at bounding box center [946, 52] width 59 height 15
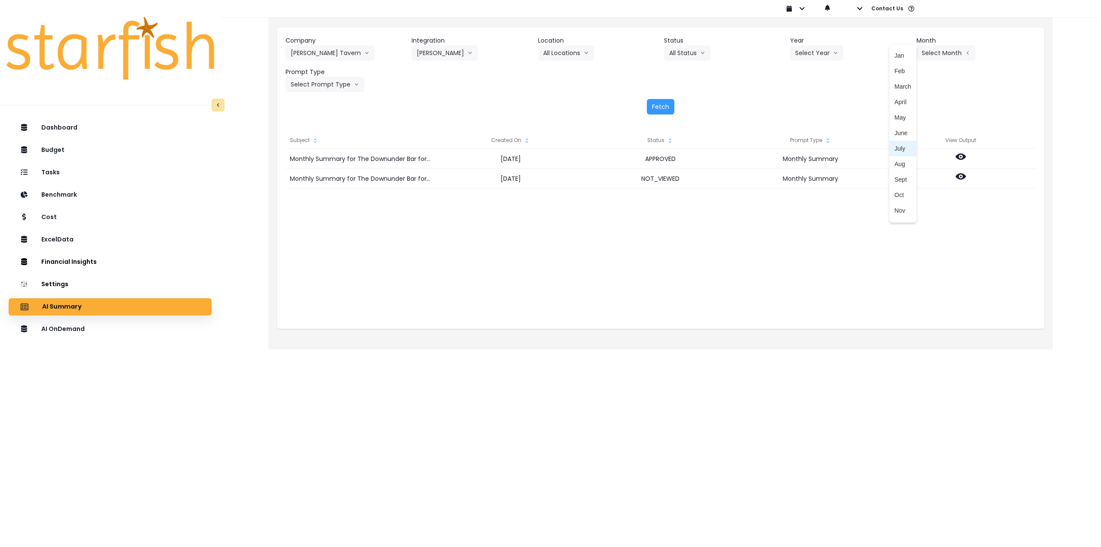
click at [895, 161] on span "Aug" at bounding box center [903, 164] width 17 height 9
click at [813, 53] on button "Select Year" at bounding box center [816, 52] width 53 height 15
click at [798, 100] on span "2025" at bounding box center [801, 102] width 13 height 9
click at [311, 86] on button "Select Prompt Type" at bounding box center [325, 84] width 79 height 15
drag, startPoint x: 312, startPoint y: 163, endPoint x: 464, endPoint y: 142, distance: 153.3
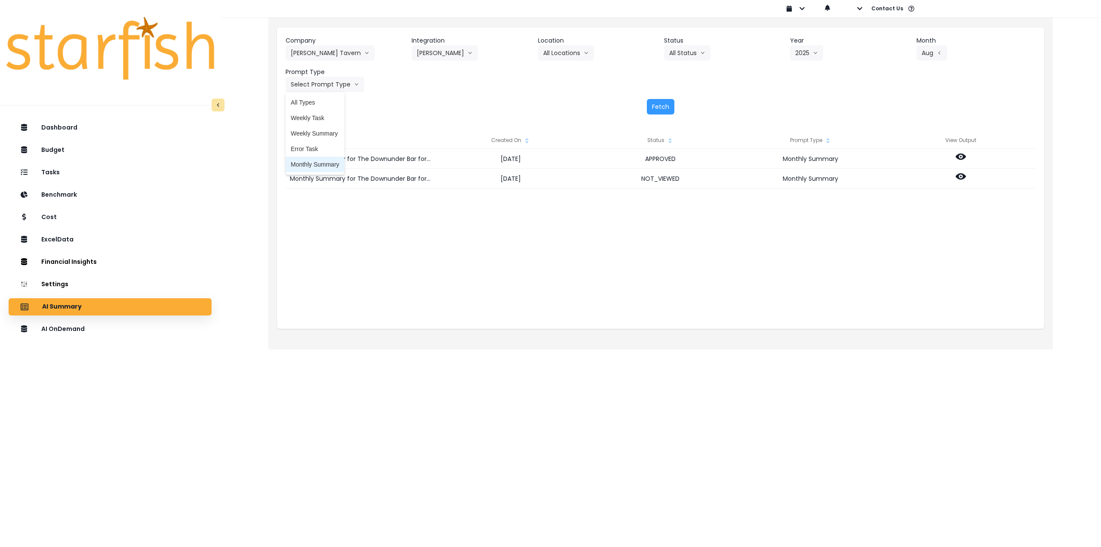
click at [312, 163] on span "Monthly Summary" at bounding box center [315, 164] width 49 height 9
click at [661, 106] on button "Fetch" at bounding box center [661, 106] width 28 height 15
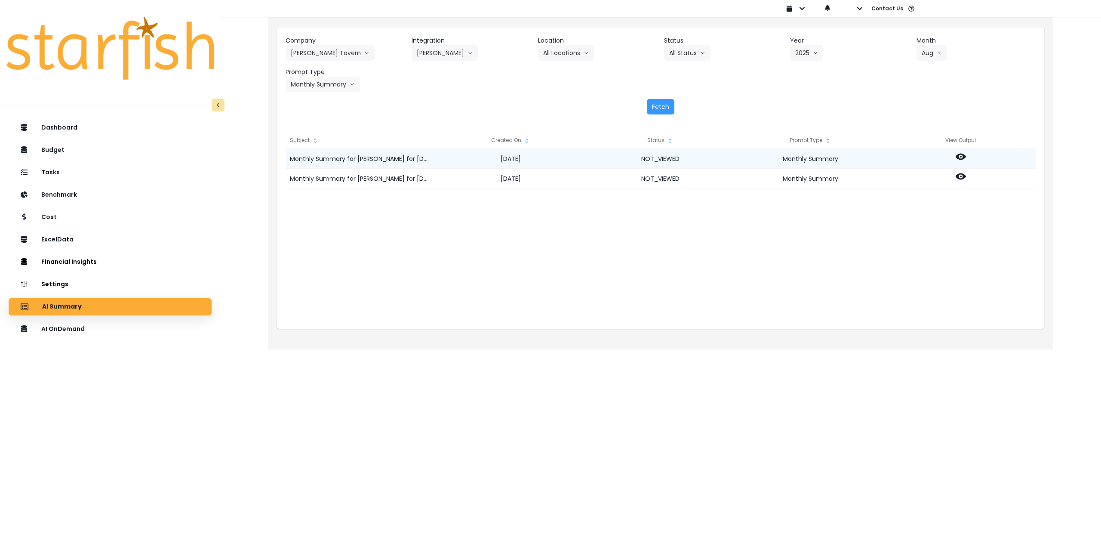
click at [963, 154] on icon at bounding box center [961, 157] width 10 height 6
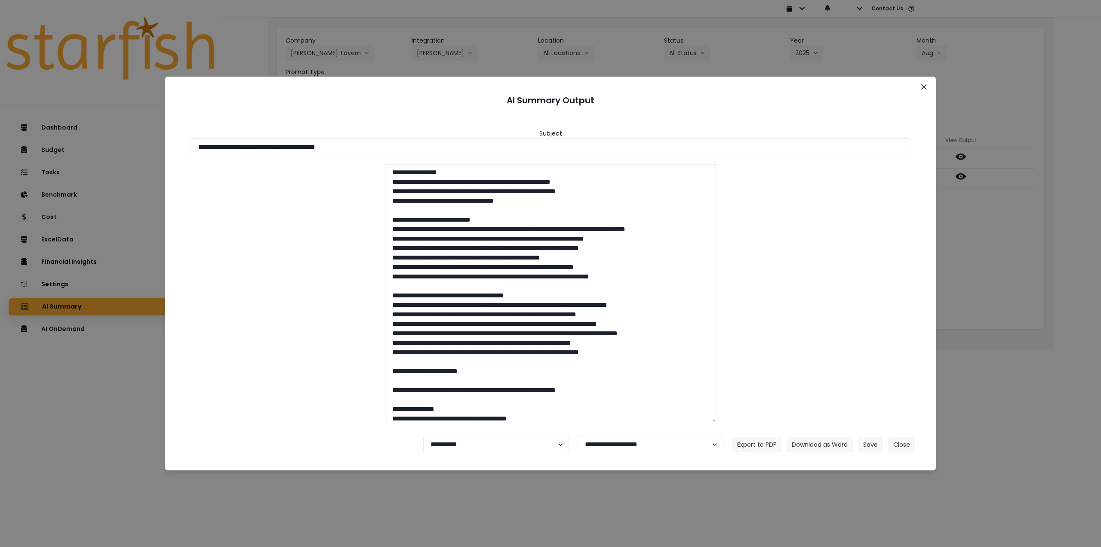
drag, startPoint x: 274, startPoint y: 145, endPoint x: 570, endPoint y: 228, distance: 307.3
click at [421, 151] on input "**********" at bounding box center [550, 146] width 719 height 17
click at [805, 440] on button "Download as Word" at bounding box center [820, 444] width 66 height 15
drag, startPoint x: 976, startPoint y: 235, endPoint x: 974, endPoint y: 217, distance: 18.7
click at [976, 235] on div "**********" at bounding box center [550, 273] width 1101 height 547
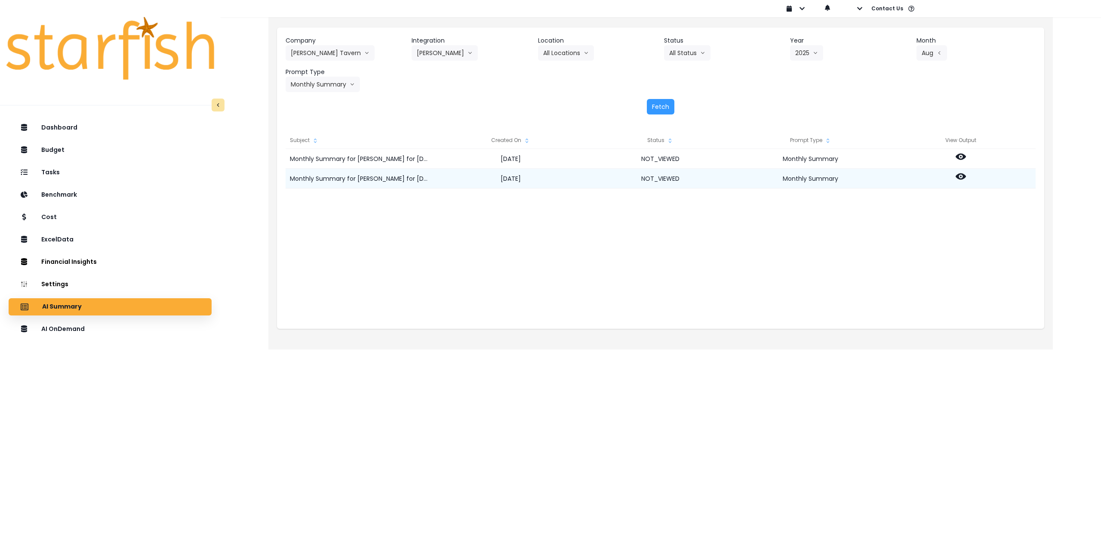
click at [963, 176] on icon at bounding box center [961, 176] width 10 height 10
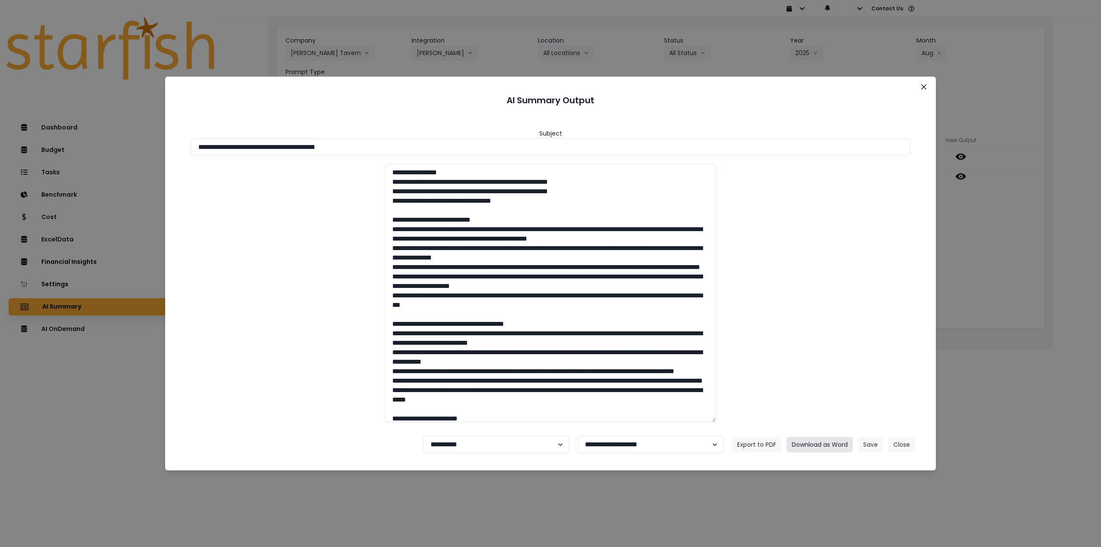
click at [811, 446] on button "Download as Word" at bounding box center [820, 444] width 66 height 15
click at [468, 440] on select "**********" at bounding box center [496, 444] width 146 height 17
select select "********"
click at [423, 436] on select "**********" at bounding box center [496, 444] width 146 height 17
click at [871, 445] on button "Save" at bounding box center [870, 444] width 25 height 15
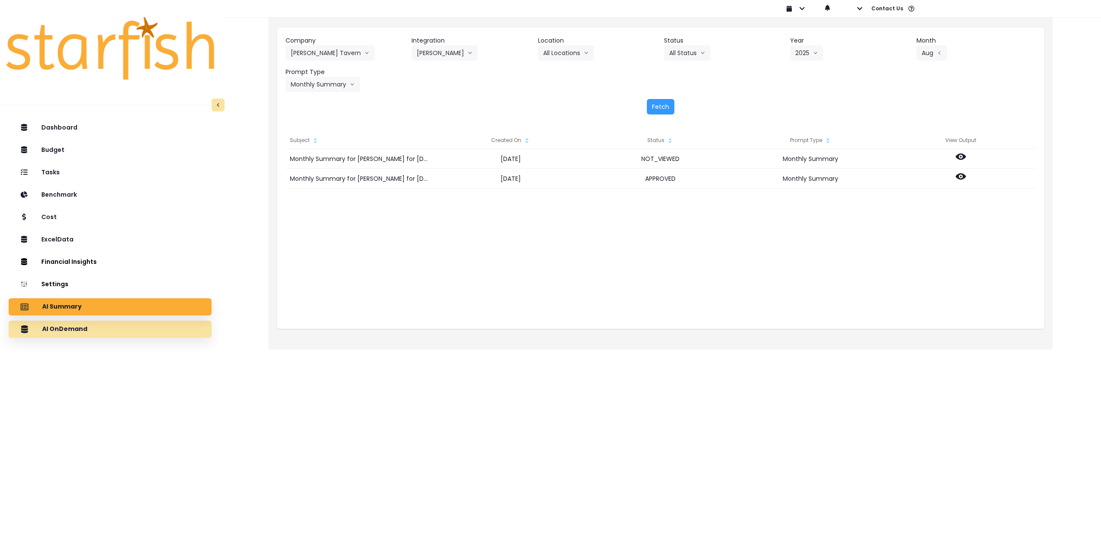
click at [115, 336] on div "AI OnDemand" at bounding box center [109, 329] width 189 height 18
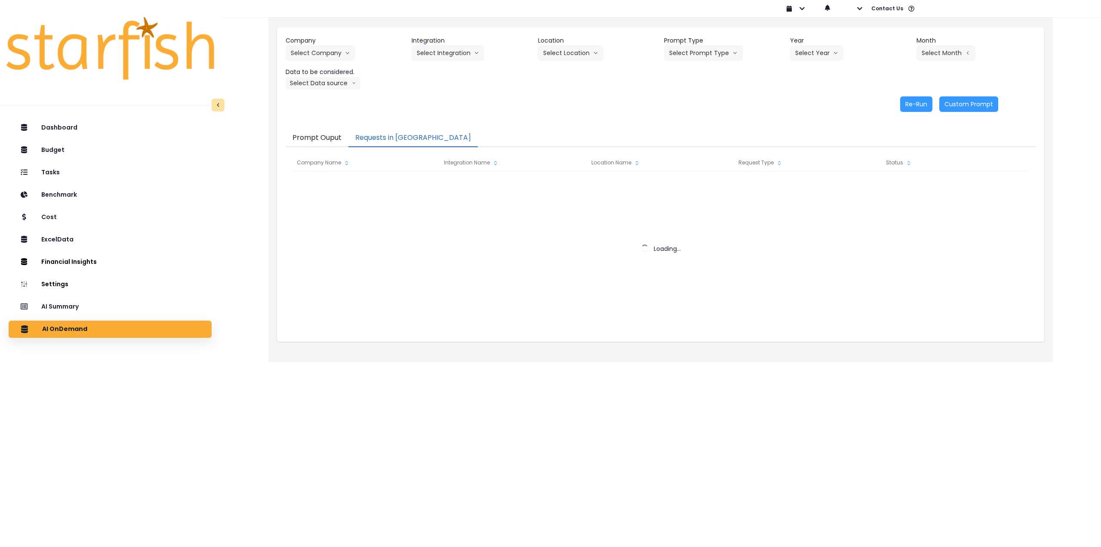
click at [384, 137] on button "Requests in [GEOGRAPHIC_DATA]" at bounding box center [412, 138] width 129 height 18
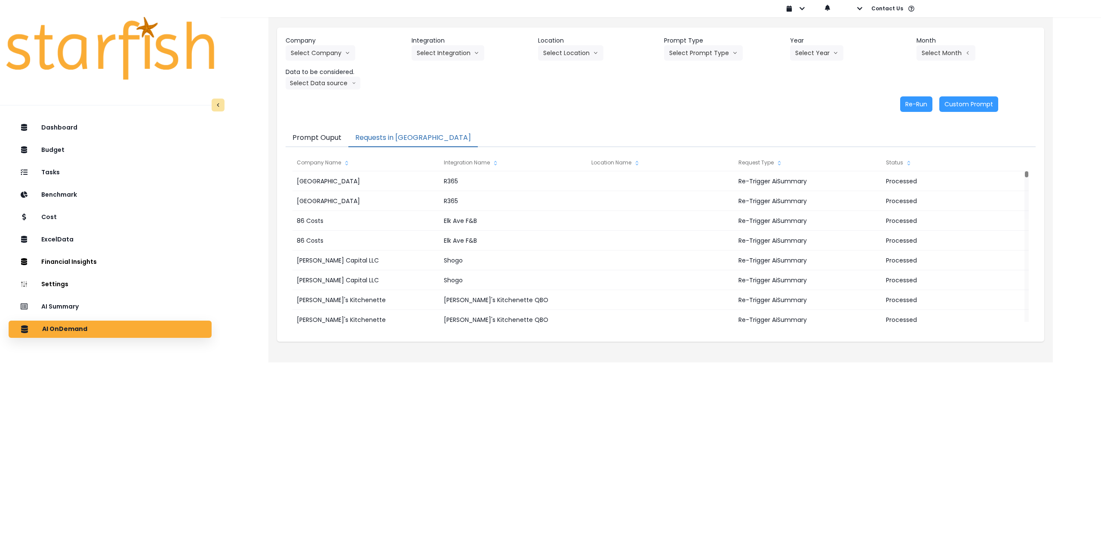
click at [317, 134] on button "Prompt Ouput" at bounding box center [317, 138] width 63 height 18
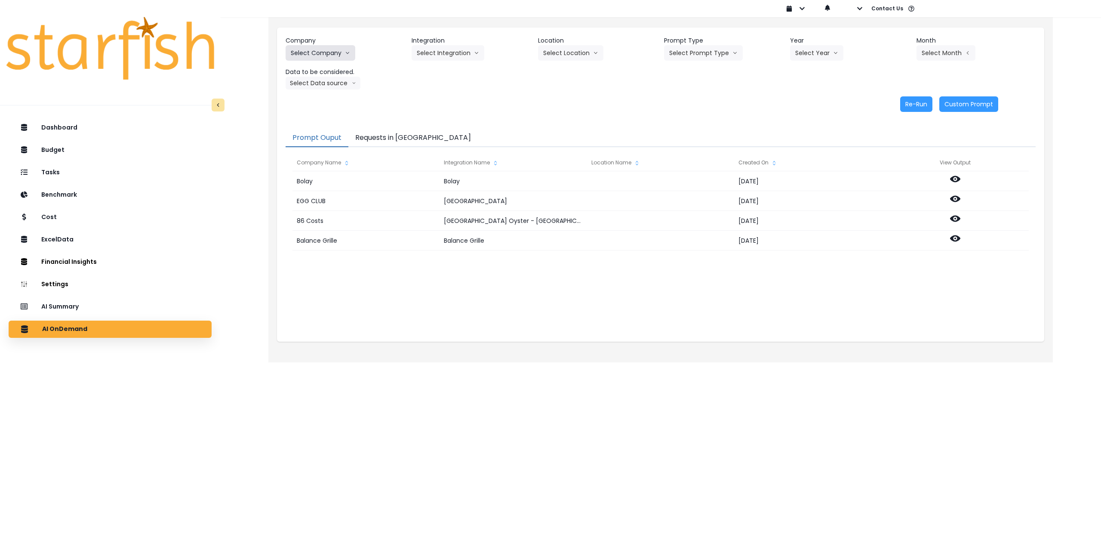
click at [333, 53] on button "Select Company" at bounding box center [321, 52] width 70 height 15
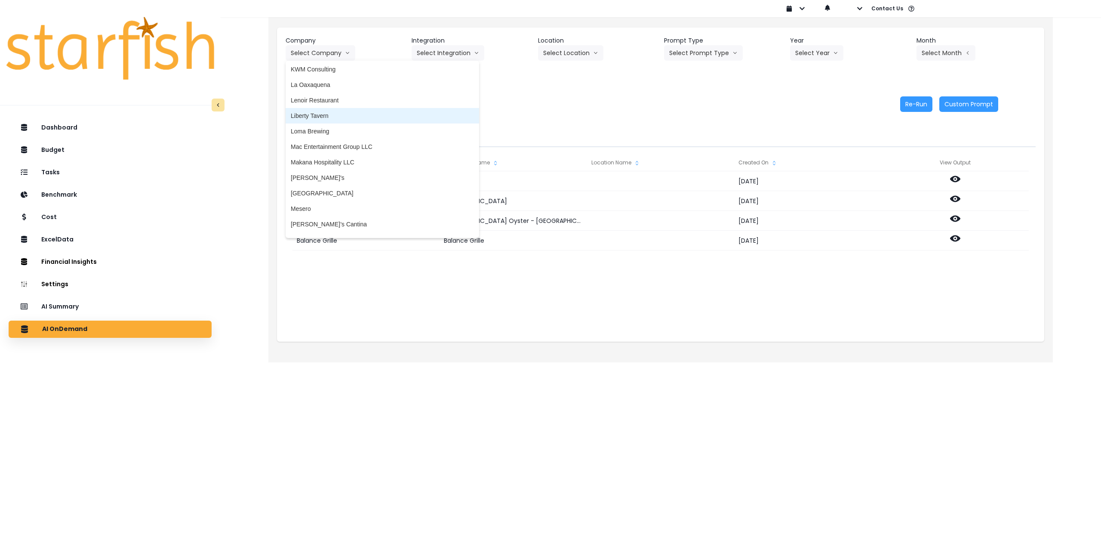
scroll to position [1075, 0]
click at [333, 189] on span "[GEOGRAPHIC_DATA]" at bounding box center [382, 188] width 183 height 9
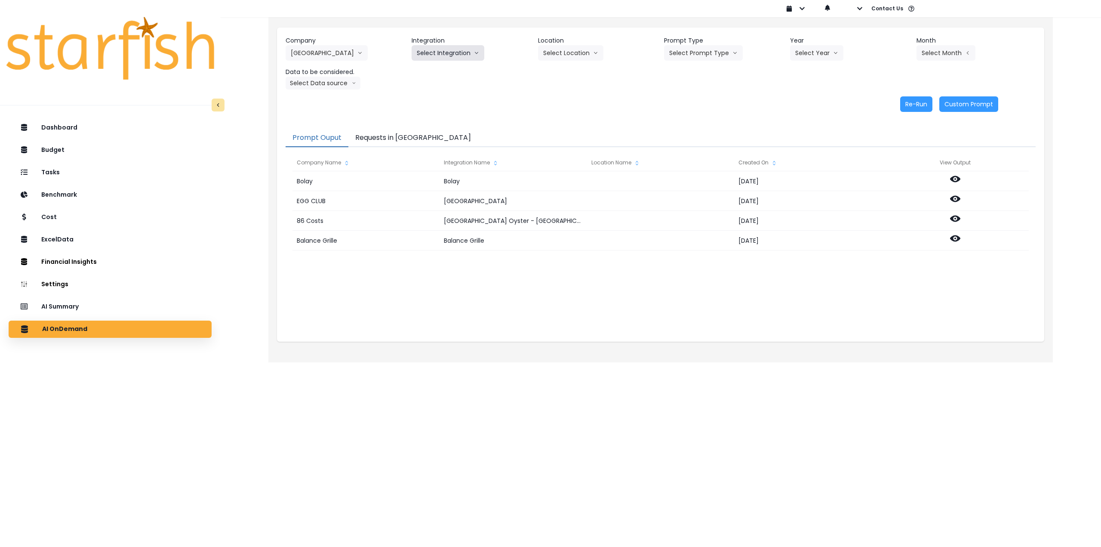
click at [449, 55] on button "Select Integration" at bounding box center [448, 52] width 73 height 15
click at [425, 73] on span "R365" at bounding box center [424, 71] width 14 height 9
click at [584, 56] on button "Select Location" at bounding box center [570, 52] width 65 height 15
click at [560, 76] on li "All Locations" at bounding box center [560, 70] width 44 height 15
click at [820, 52] on button "Select Year" at bounding box center [816, 52] width 53 height 15
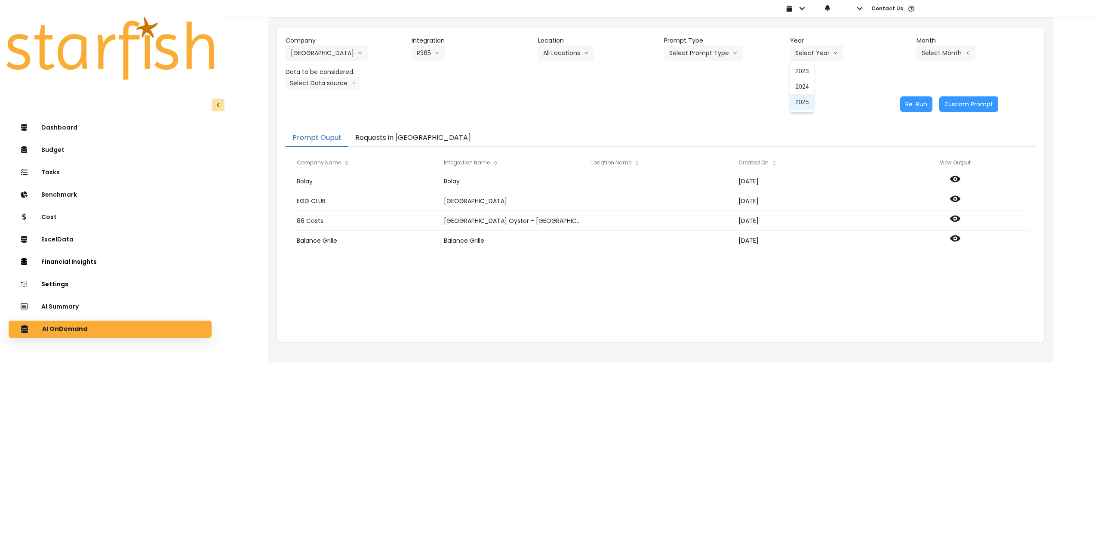
click at [800, 103] on span "2025" at bounding box center [801, 102] width 13 height 9
click at [944, 50] on button "Select Month" at bounding box center [946, 52] width 59 height 15
click at [895, 162] on span "Aug" at bounding box center [903, 164] width 17 height 9
click at [342, 89] on button "Select Data source" at bounding box center [323, 83] width 75 height 13
drag, startPoint x: 83, startPoint y: 310, endPoint x: 97, endPoint y: 301, distance: 15.9
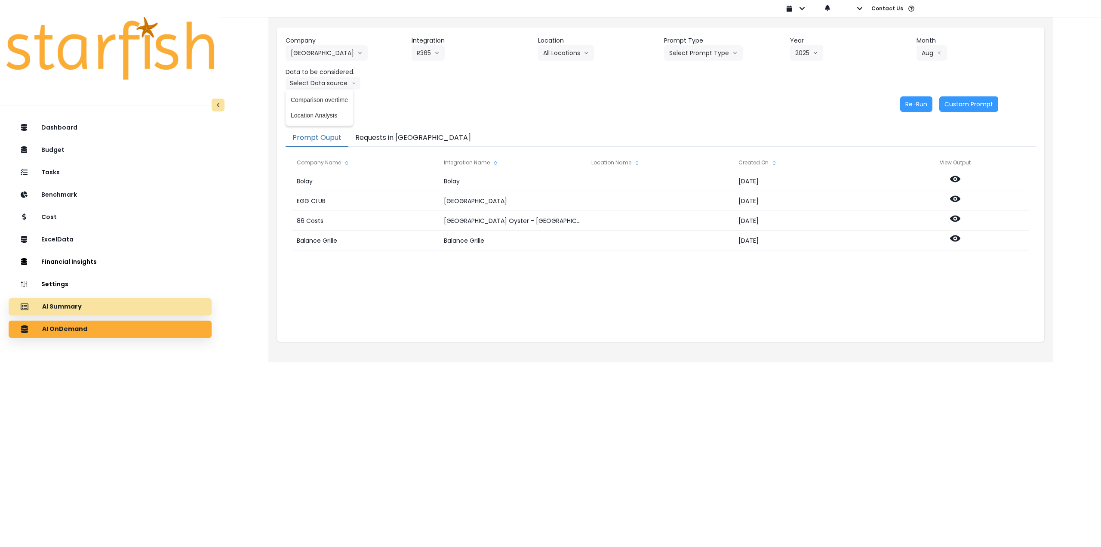
click at [83, 311] on div "AI Summary" at bounding box center [109, 307] width 189 height 18
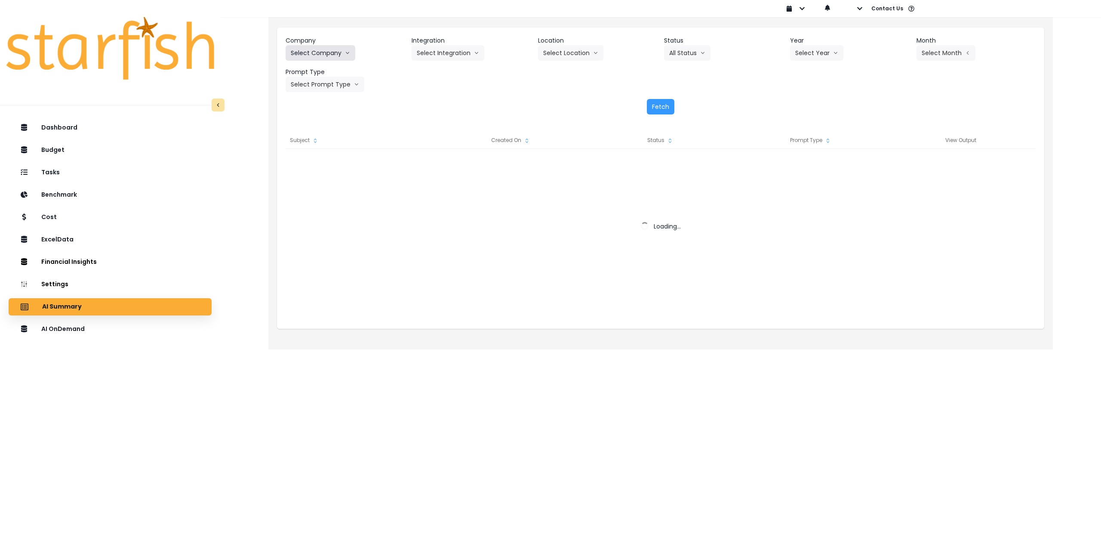
click at [322, 50] on button "Select Company" at bounding box center [321, 52] width 70 height 15
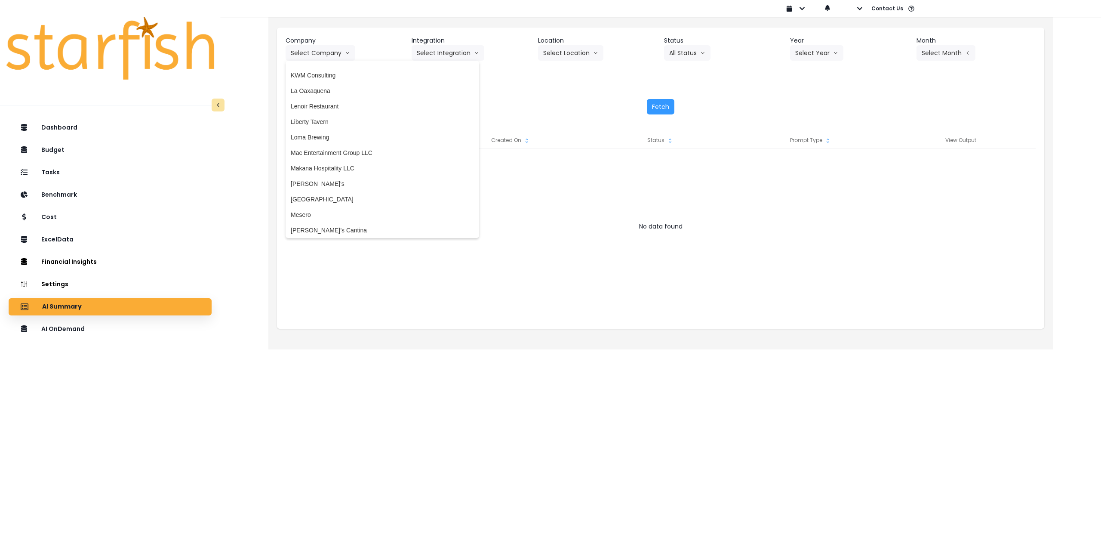
scroll to position [1076, 0]
click at [345, 192] on li "[GEOGRAPHIC_DATA]" at bounding box center [383, 187] width 194 height 15
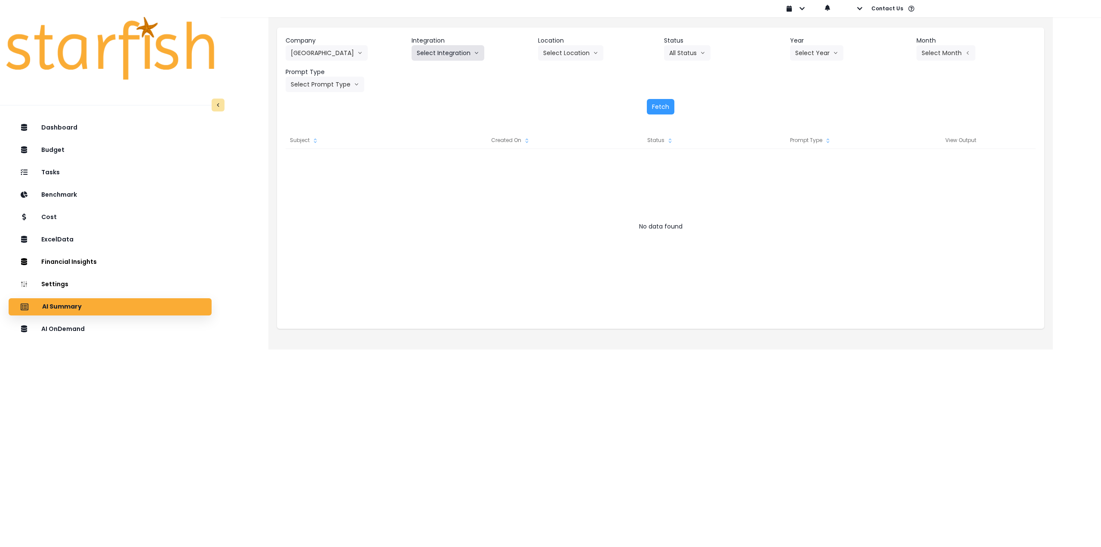
click at [461, 45] on button "Select Integration" at bounding box center [448, 52] width 73 height 15
drag, startPoint x: 430, startPoint y: 71, endPoint x: 446, endPoint y: 70, distance: 16.4
click at [430, 71] on span "R365" at bounding box center [424, 71] width 14 height 9
click at [558, 54] on button "Select Location" at bounding box center [570, 52] width 65 height 15
click at [553, 71] on span "All Locations" at bounding box center [560, 71] width 34 height 9
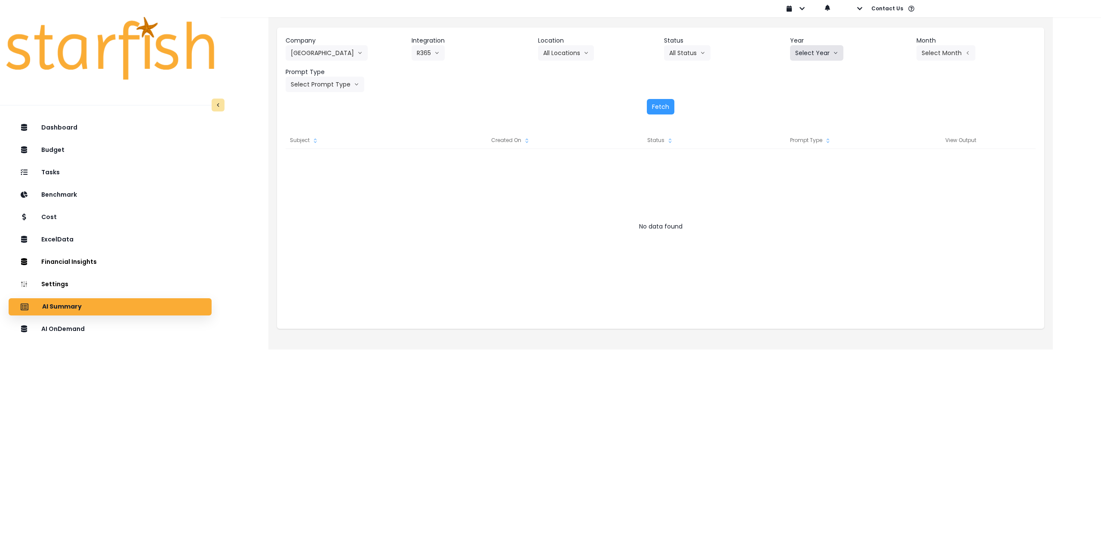
click at [828, 55] on button "Select Year" at bounding box center [816, 52] width 53 height 15
click at [809, 105] on span "2025" at bounding box center [801, 102] width 13 height 9
drag, startPoint x: 924, startPoint y: 55, endPoint x: 929, endPoint y: 55, distance: 5.6
click at [925, 55] on button "Select Month" at bounding box center [946, 52] width 59 height 15
drag, startPoint x: 895, startPoint y: 161, endPoint x: 891, endPoint y: 162, distance: 4.8
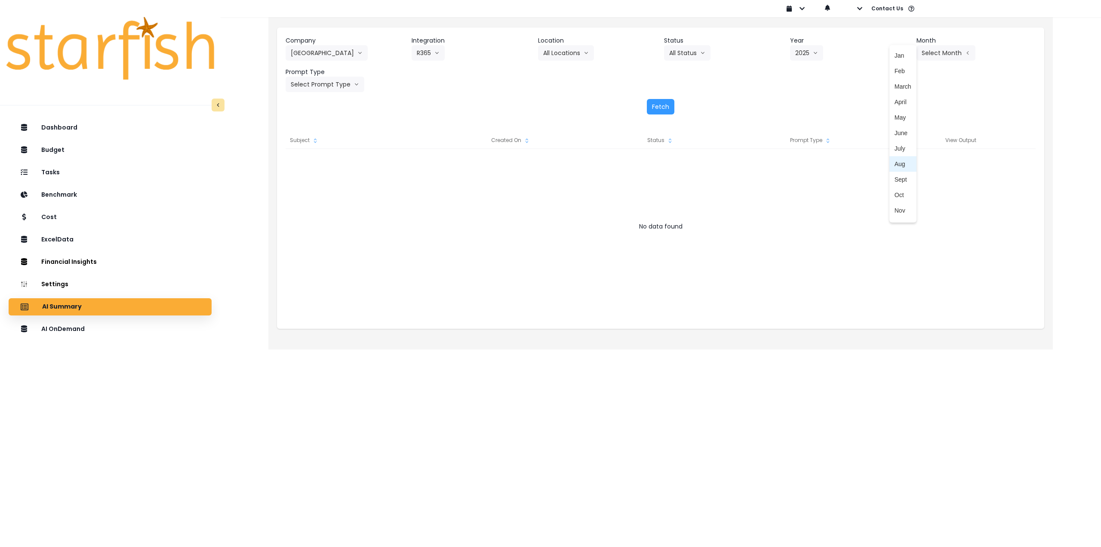
click at [895, 162] on span "Aug" at bounding box center [903, 164] width 17 height 9
click at [320, 85] on button "Select Prompt Type" at bounding box center [325, 84] width 79 height 15
click at [319, 164] on span "Monthly Summary" at bounding box center [315, 164] width 49 height 9
click at [659, 111] on button "Fetch" at bounding box center [661, 106] width 28 height 15
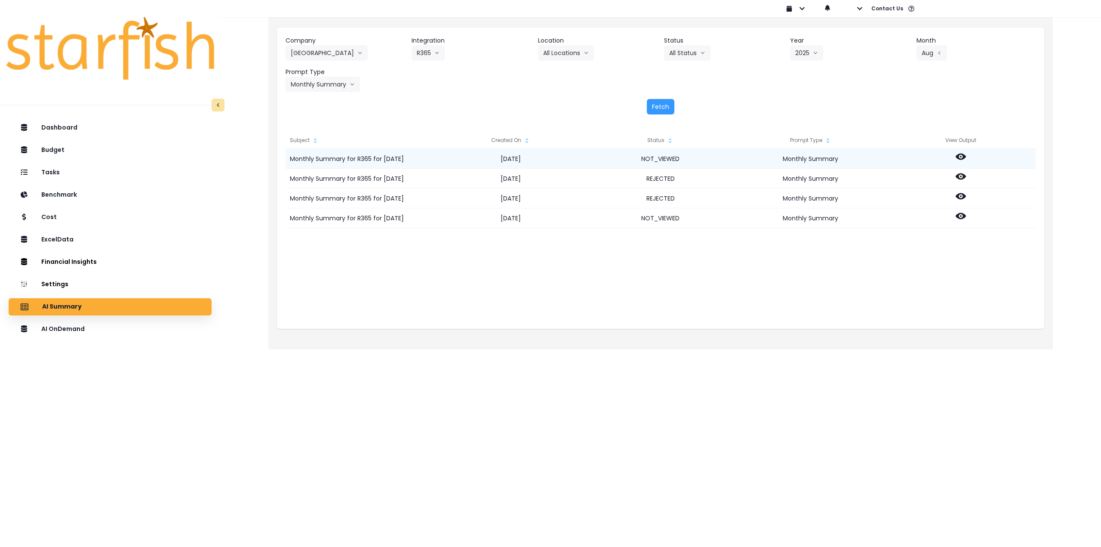
click at [959, 153] on icon at bounding box center [961, 156] width 10 height 10
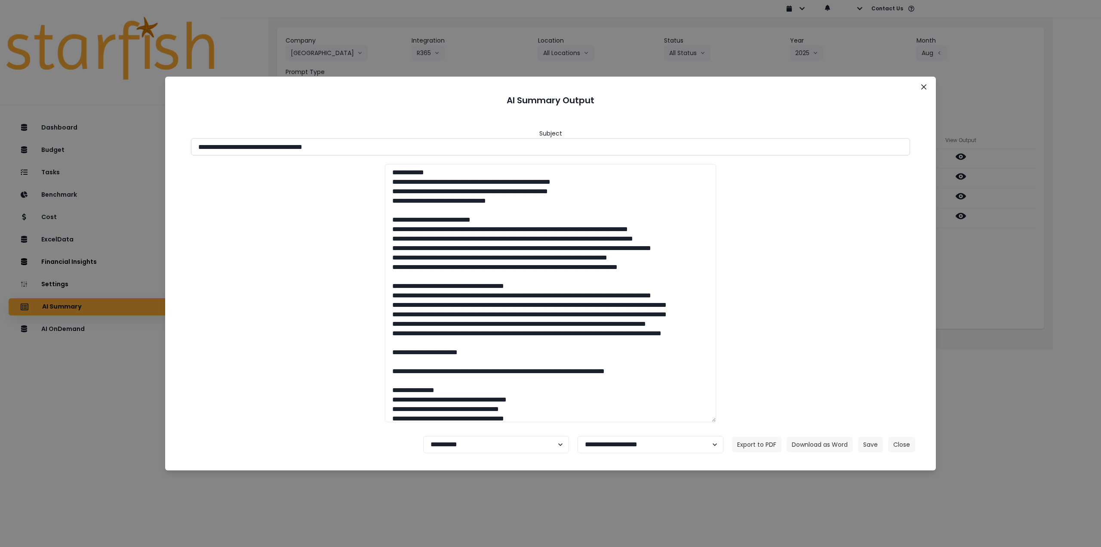
drag, startPoint x: 304, startPoint y: 146, endPoint x: 486, endPoint y: 154, distance: 181.7
click at [485, 154] on input "**********" at bounding box center [550, 146] width 719 height 17
click at [816, 443] on button "Download as Word" at bounding box center [820, 444] width 66 height 15
click at [1081, 294] on div "**********" at bounding box center [550, 273] width 1101 height 547
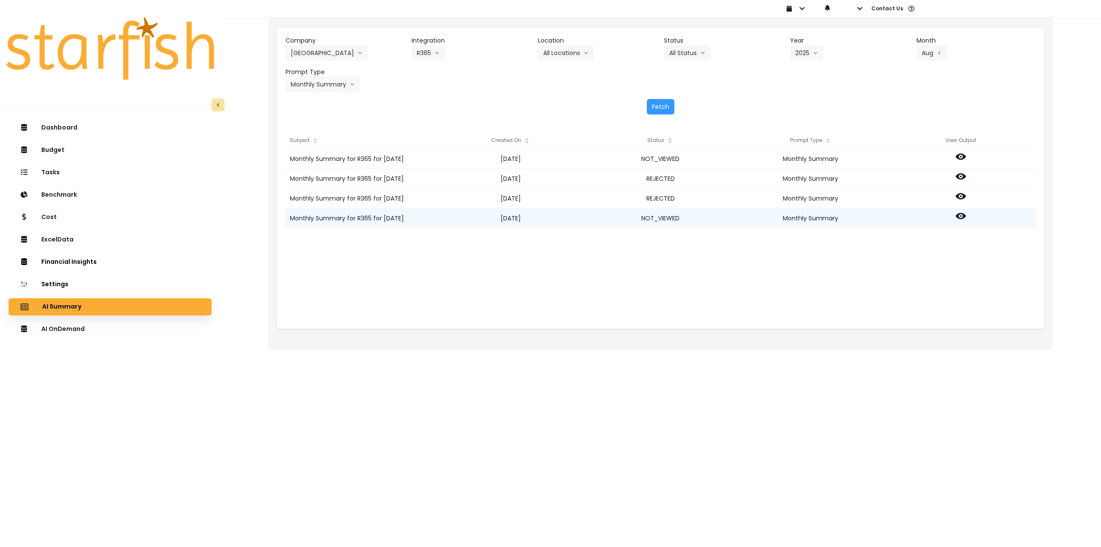
click at [961, 214] on icon at bounding box center [961, 216] width 10 height 10
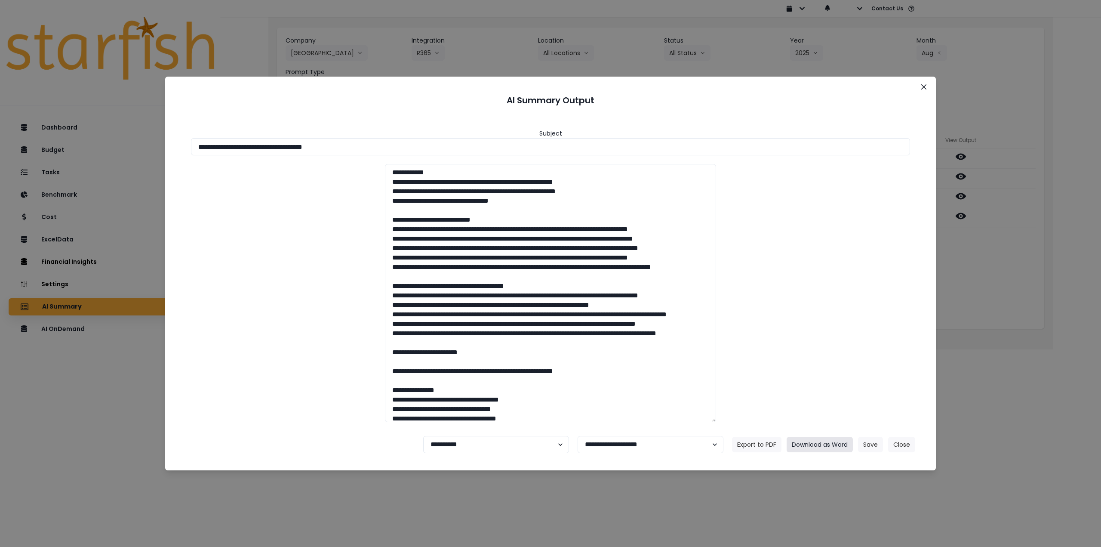
click at [827, 444] on button "Download as Word" at bounding box center [820, 444] width 66 height 15
click at [487, 448] on select "**********" at bounding box center [496, 444] width 146 height 17
select select "********"
click at [423, 436] on select "**********" at bounding box center [496, 444] width 146 height 17
click at [878, 446] on button "Save" at bounding box center [870, 444] width 25 height 15
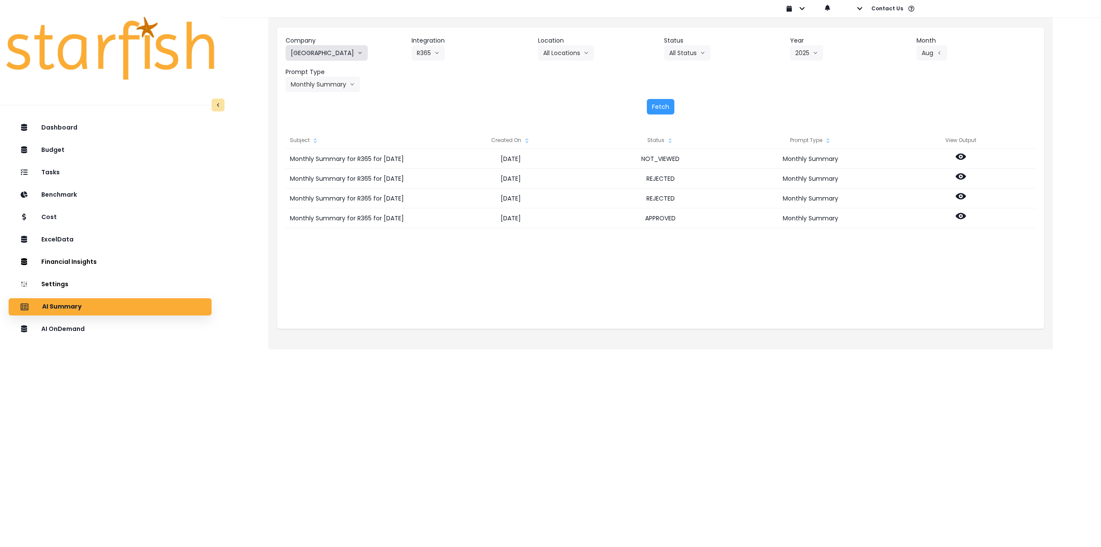
click at [317, 50] on button "[GEOGRAPHIC_DATA]" at bounding box center [327, 52] width 82 height 15
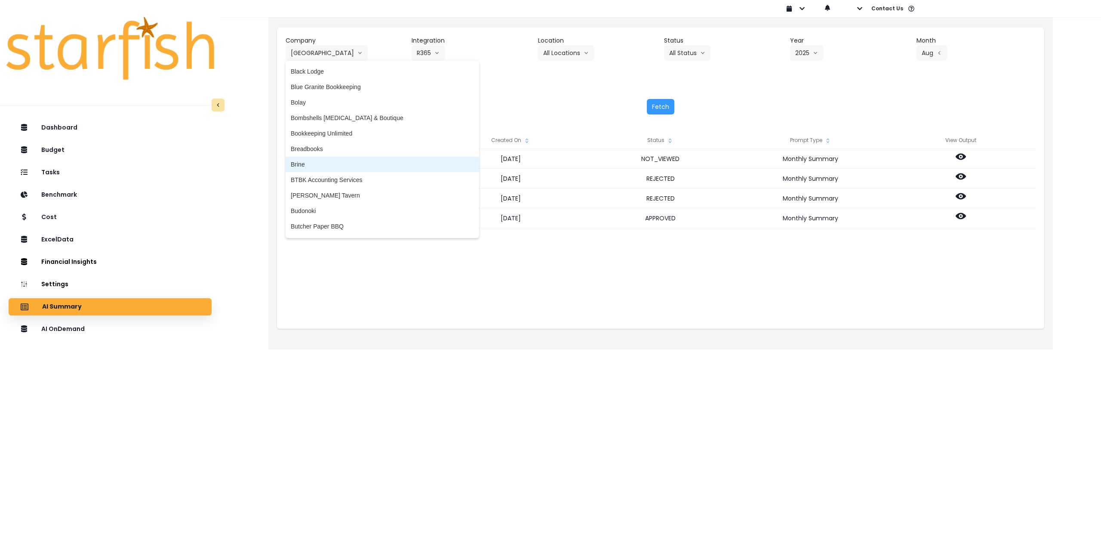
scroll to position [259, 0]
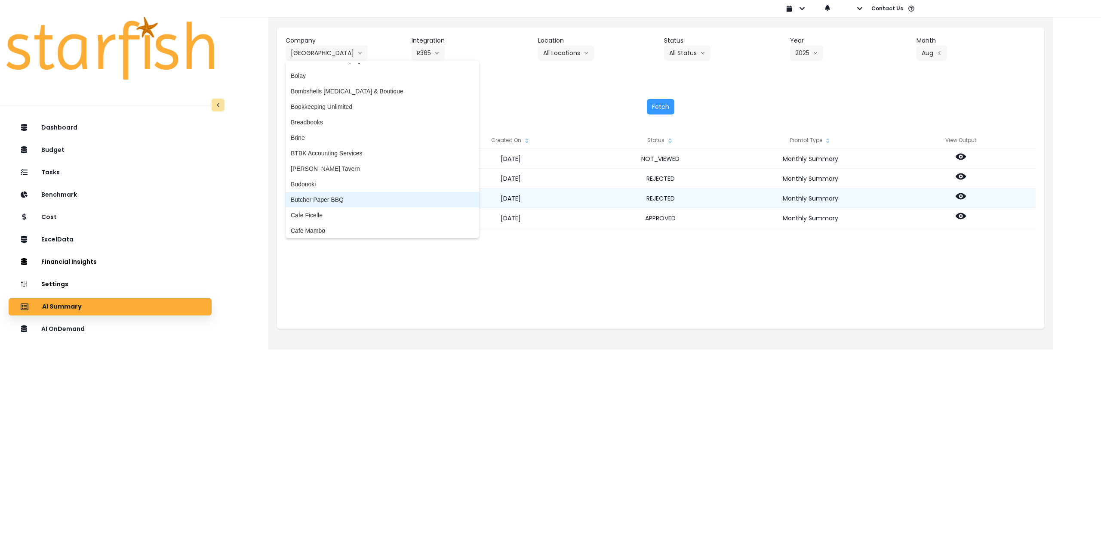
click at [340, 200] on span "Butcher Paper BBQ" at bounding box center [382, 199] width 183 height 9
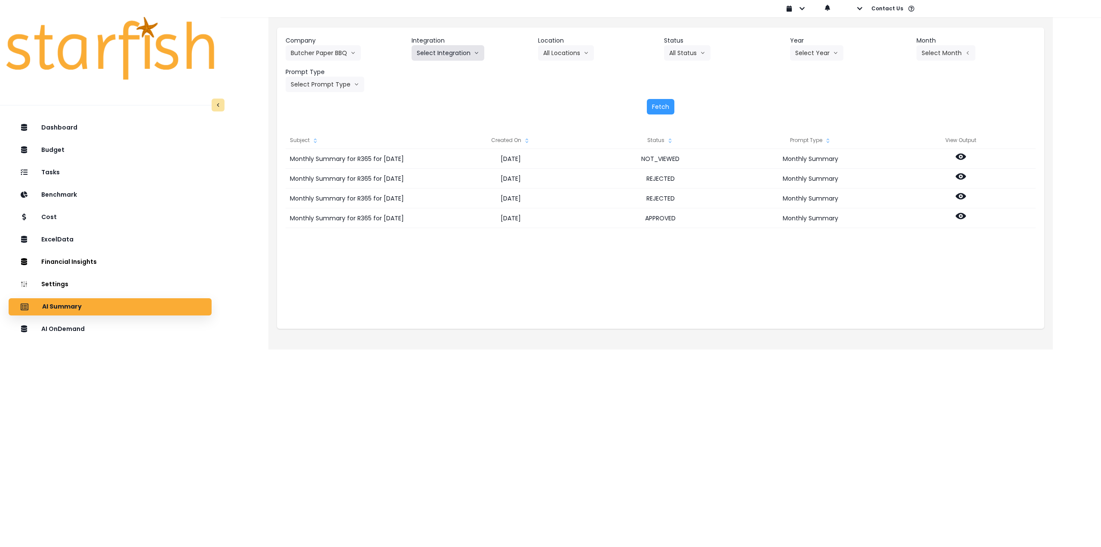
click at [434, 58] on button "Select Integration" at bounding box center [448, 52] width 73 height 15
click at [433, 68] on span "Quickbooks" at bounding box center [432, 71] width 31 height 9
click at [581, 54] on button "Select Location" at bounding box center [570, 52] width 65 height 15
click at [811, 53] on button "Select Year" at bounding box center [816, 52] width 53 height 15
click at [801, 104] on span "2025" at bounding box center [801, 102] width 13 height 9
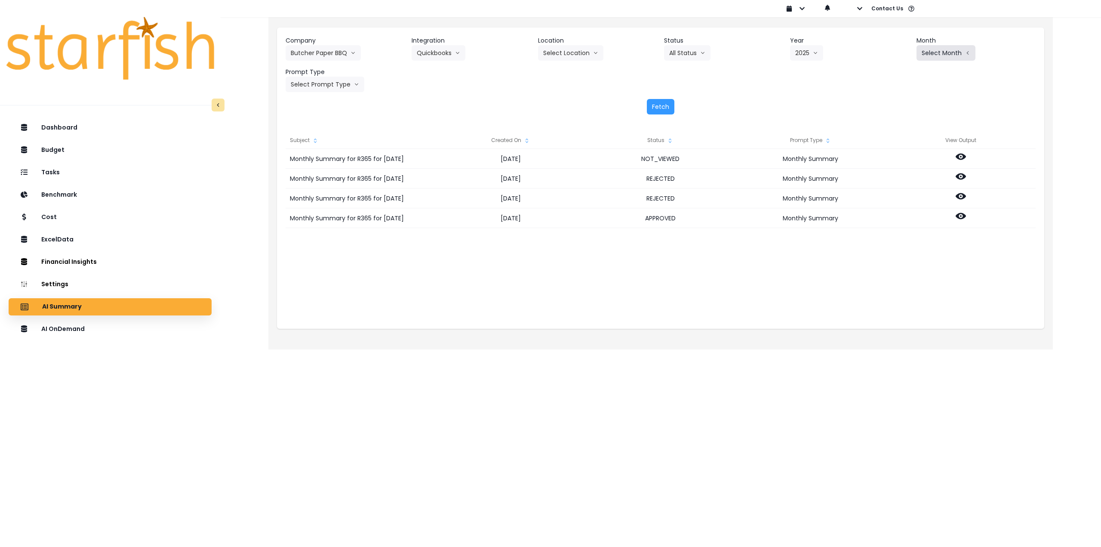
click at [941, 55] on button "Select Month" at bounding box center [946, 52] width 59 height 15
click at [897, 163] on span "Aug" at bounding box center [903, 164] width 17 height 9
click at [272, 81] on div "Company Butcher Paper BBQ 86 Costs Asti Bagel Cafe Balance Grille Bald Ginger B…" at bounding box center [660, 180] width 785 height 337
click at [309, 86] on button "Select Prompt Type" at bounding box center [325, 84] width 79 height 15
click at [317, 167] on span "Monthly Summary" at bounding box center [315, 164] width 49 height 9
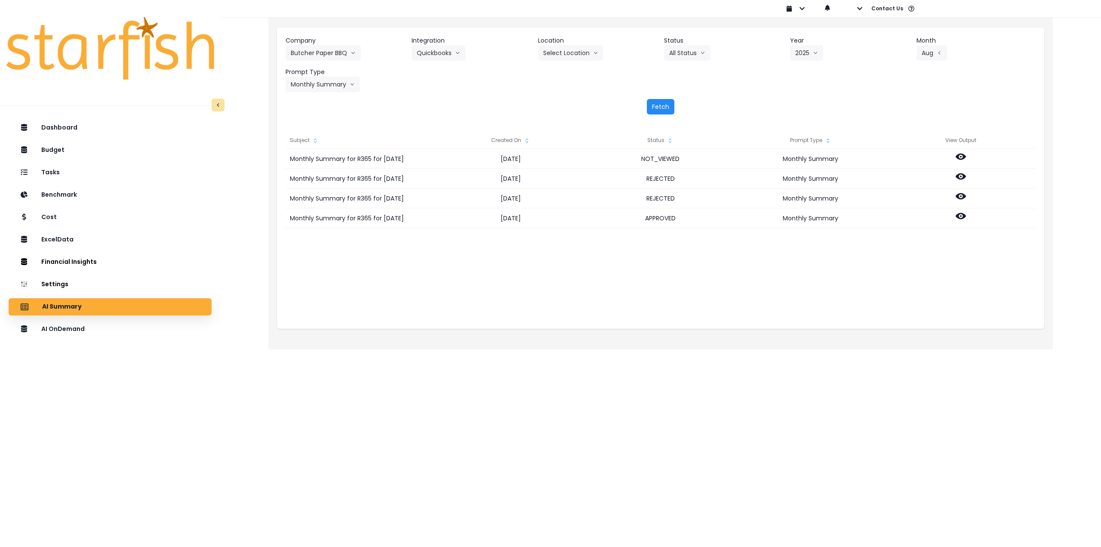
click at [653, 106] on button "Fetch" at bounding box center [661, 106] width 28 height 15
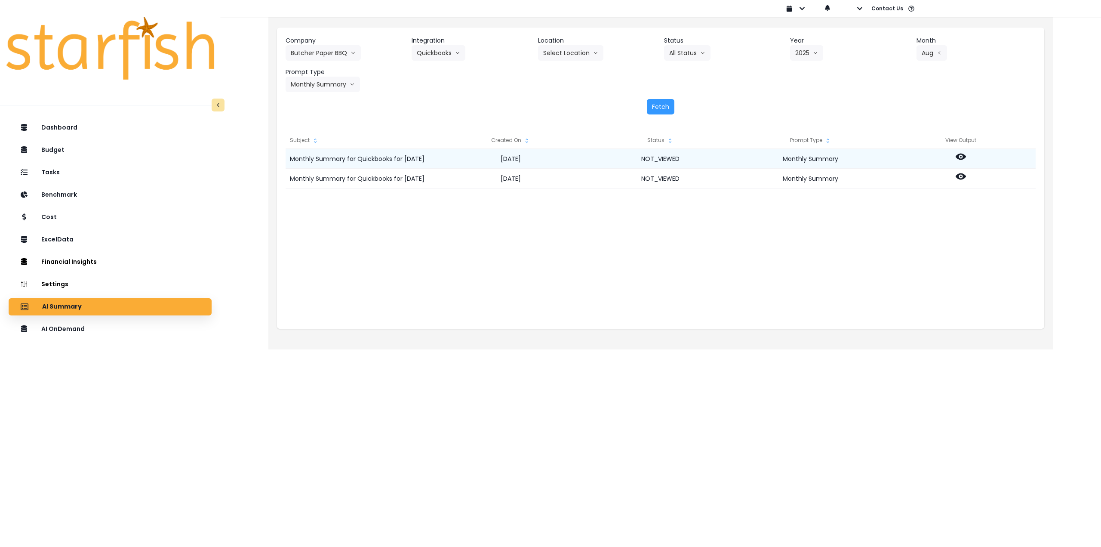
click at [959, 159] on icon at bounding box center [961, 156] width 10 height 10
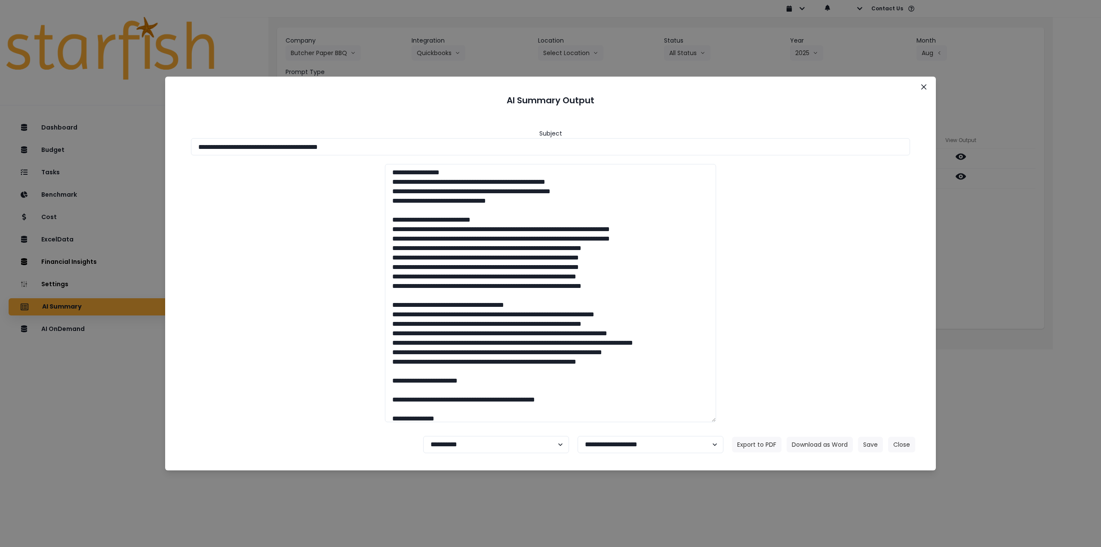
drag, startPoint x: 328, startPoint y: 148, endPoint x: 477, endPoint y: 158, distance: 149.2
click at [452, 151] on input "**********" at bounding box center [550, 146] width 719 height 17
click at [807, 439] on button "Download as Word" at bounding box center [820, 444] width 66 height 15
click at [1000, 268] on div "**********" at bounding box center [550, 273] width 1101 height 547
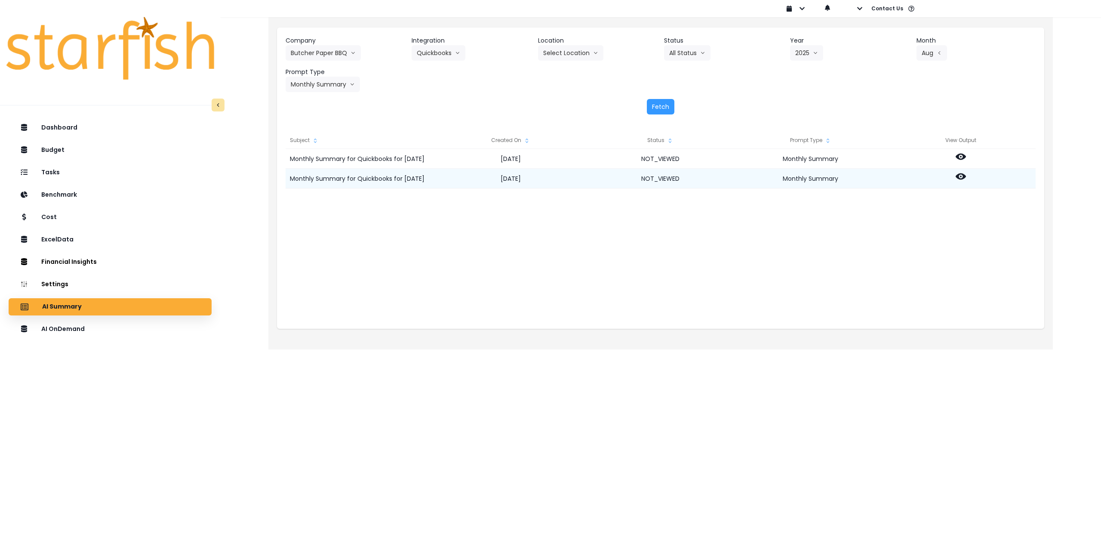
click at [963, 179] on icon at bounding box center [961, 176] width 10 height 6
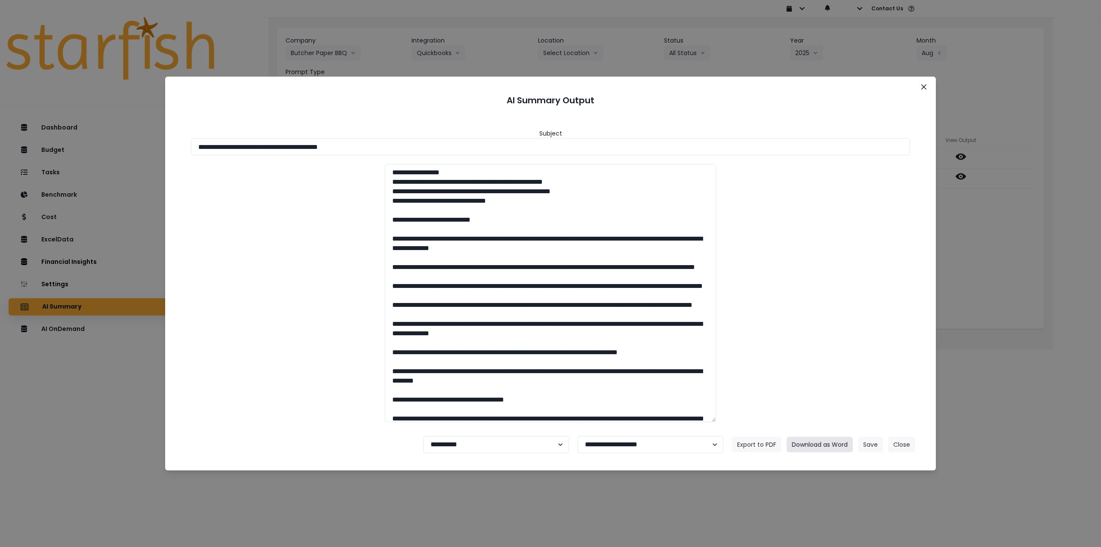
click at [813, 447] on button "Download as Word" at bounding box center [820, 444] width 66 height 15
